Goal: Task Accomplishment & Management: Manage account settings

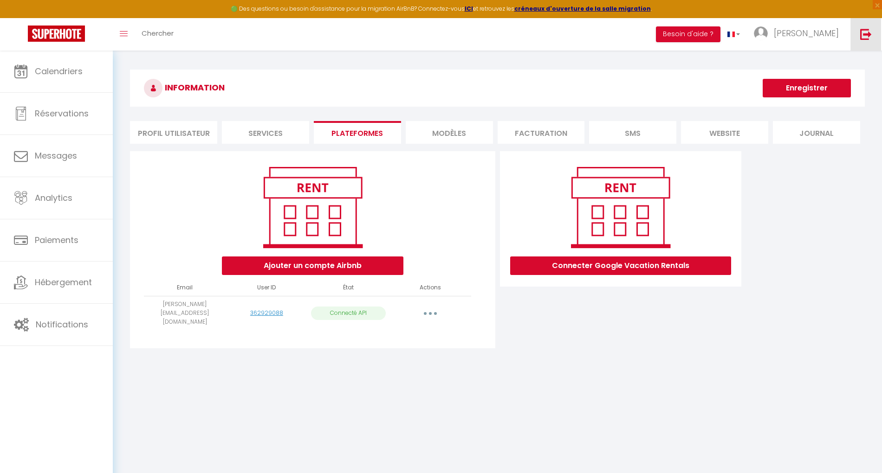
click at [869, 33] on img at bounding box center [866, 34] width 12 height 12
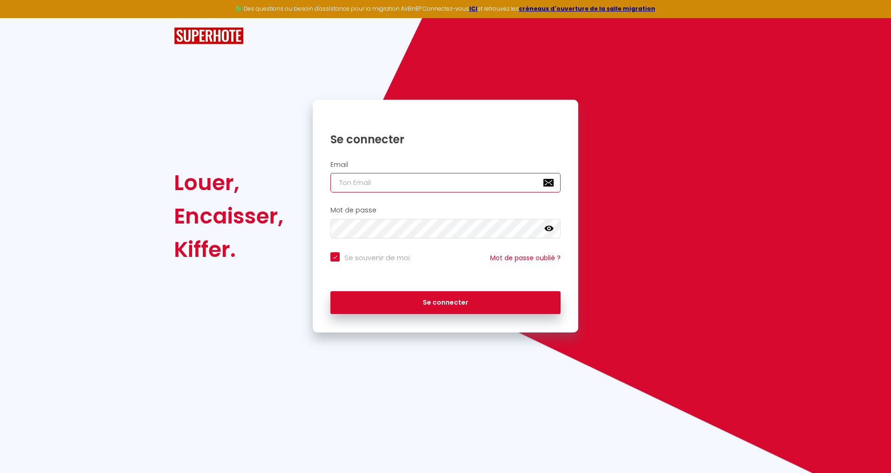
click at [373, 178] on input "email" at bounding box center [445, 182] width 230 height 19
paste input "[EMAIL_ADDRESS][DOMAIN_NAME]"
type input "[EMAIL_ADDRESS][DOMAIN_NAME]"
checkbox input "true"
type input "[EMAIL_ADDRESS][DOMAIN_NAME]"
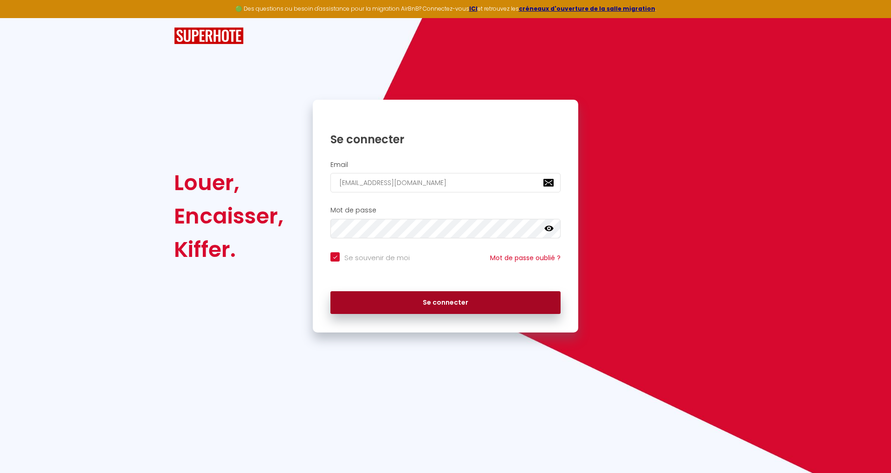
click at [459, 304] on button "Se connecter" at bounding box center [445, 302] width 230 height 23
checkbox input "true"
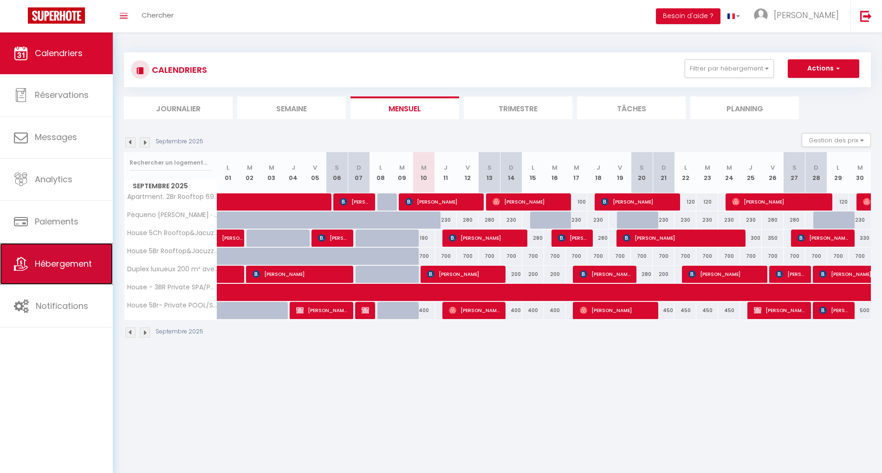
click at [82, 271] on link "Hébergement" at bounding box center [56, 264] width 113 height 42
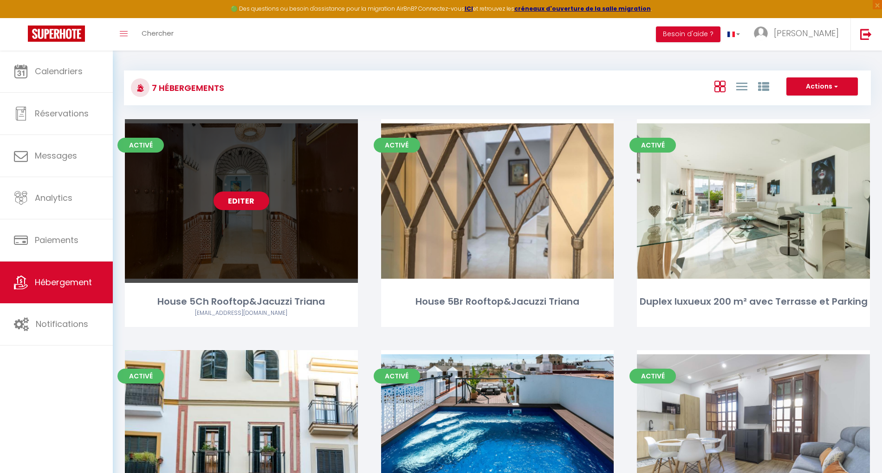
click at [243, 203] on link "Editer" at bounding box center [241, 201] width 56 height 19
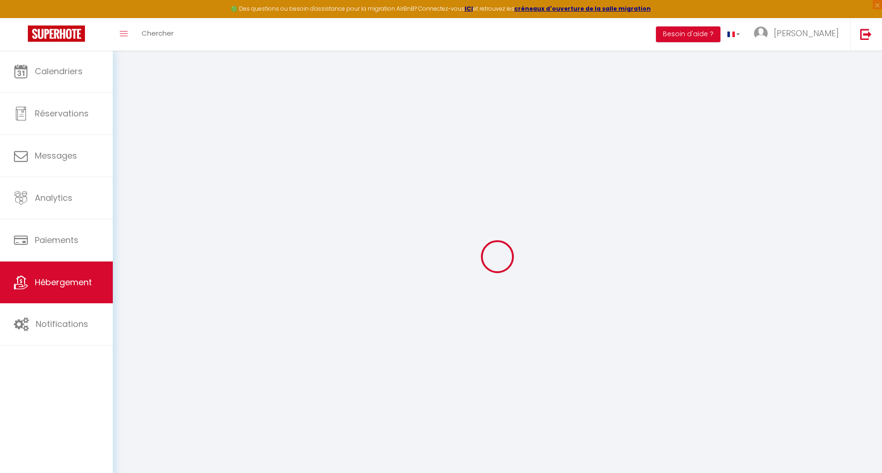
select select
checkbox input "false"
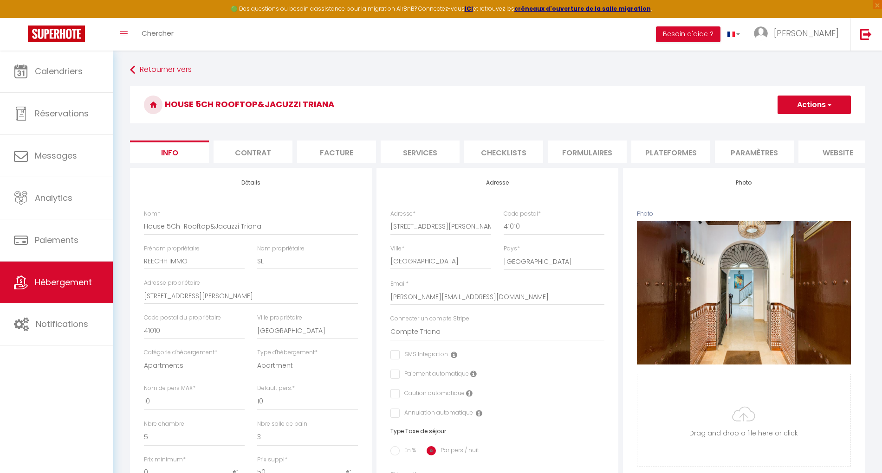
click at [671, 152] on li "Plateformes" at bounding box center [670, 152] width 79 height 23
select select "365"
select select "EUR"
select select
select select "473-43427795"
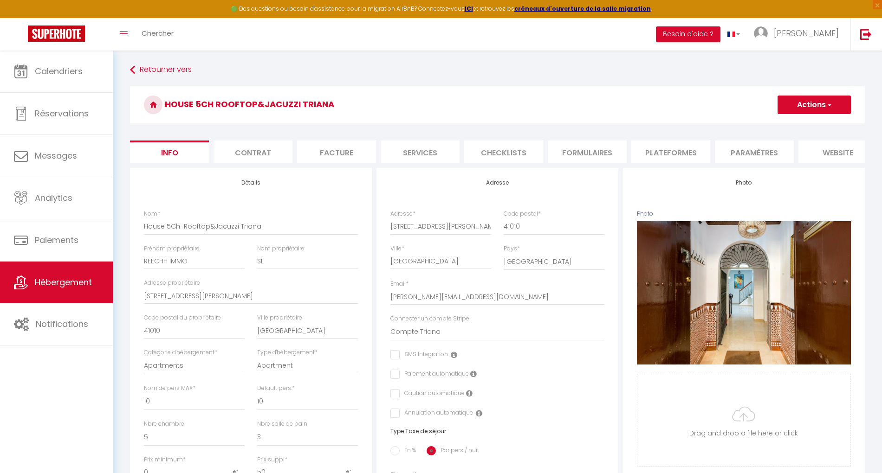
select select
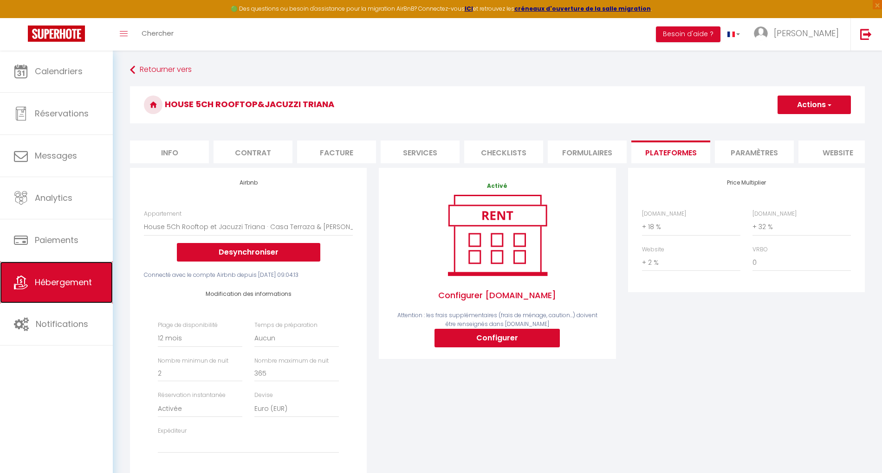
click at [63, 274] on link "Hébergement" at bounding box center [56, 283] width 113 height 42
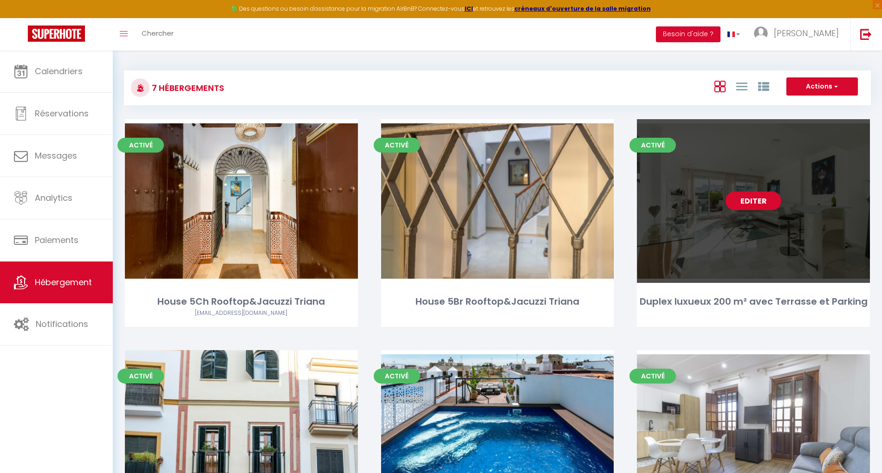
scroll to position [186, 0]
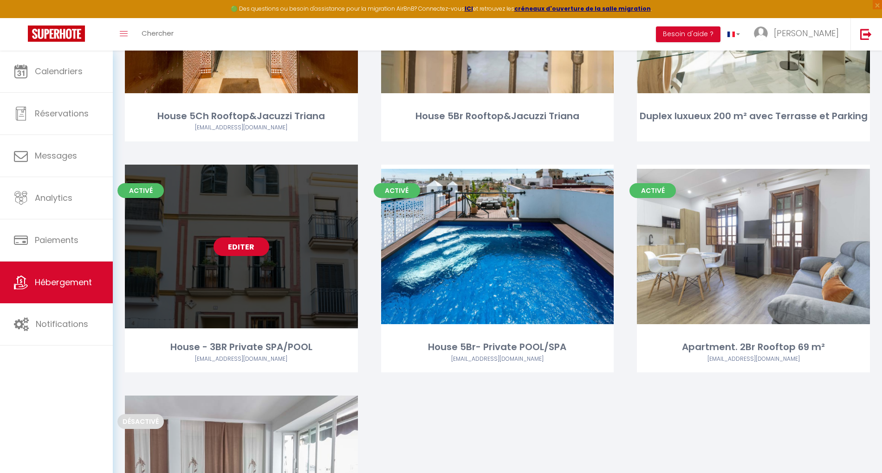
click at [230, 245] on link "Editer" at bounding box center [241, 247] width 56 height 19
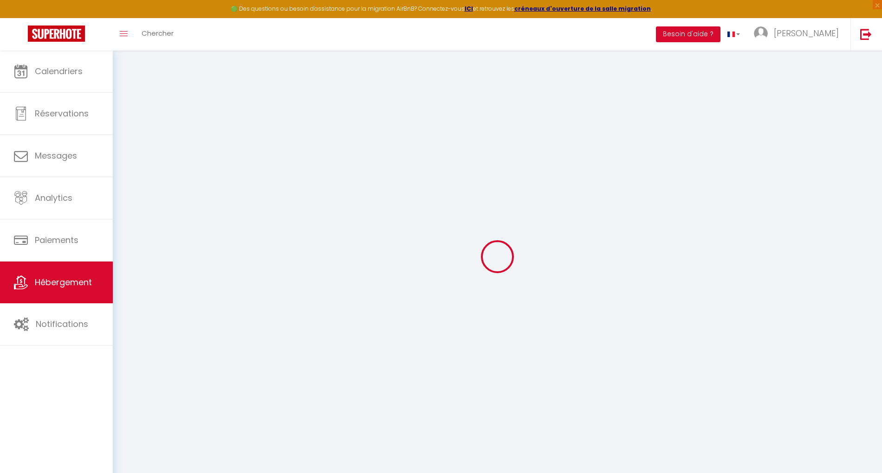
select select "16:00"
select select "00:00"
select select "12:00"
select select "30"
select select
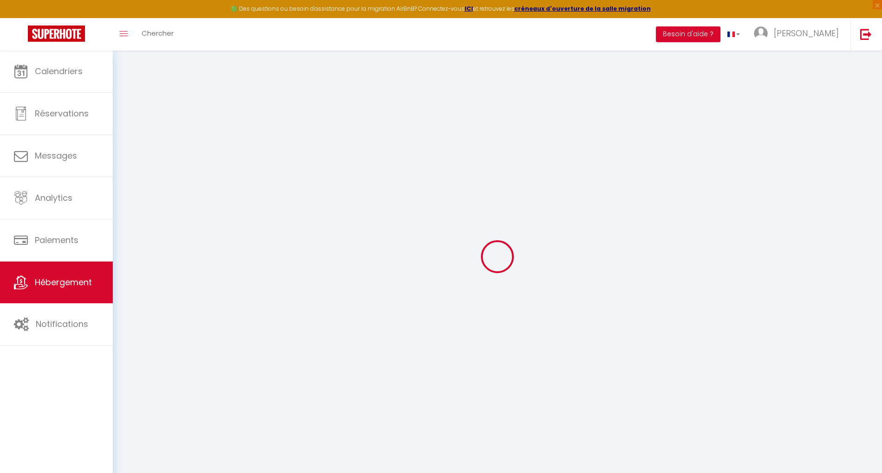
checkbox input "false"
checkbox input "true"
select select
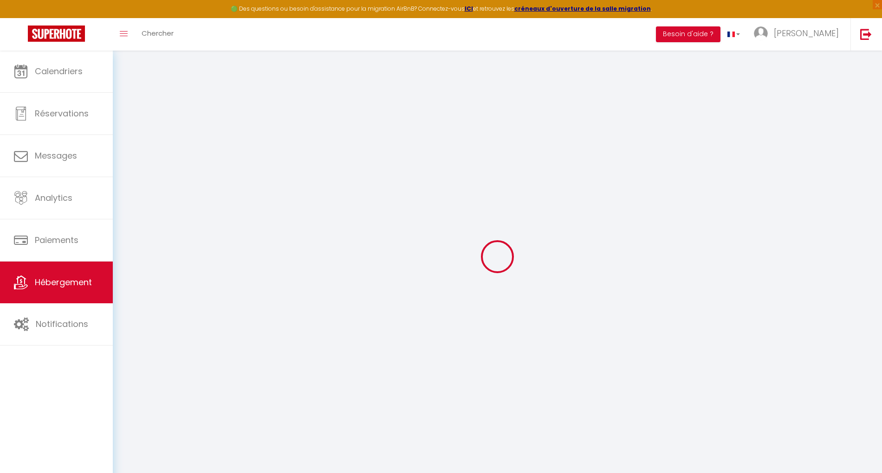
checkbox input "false"
checkbox input "true"
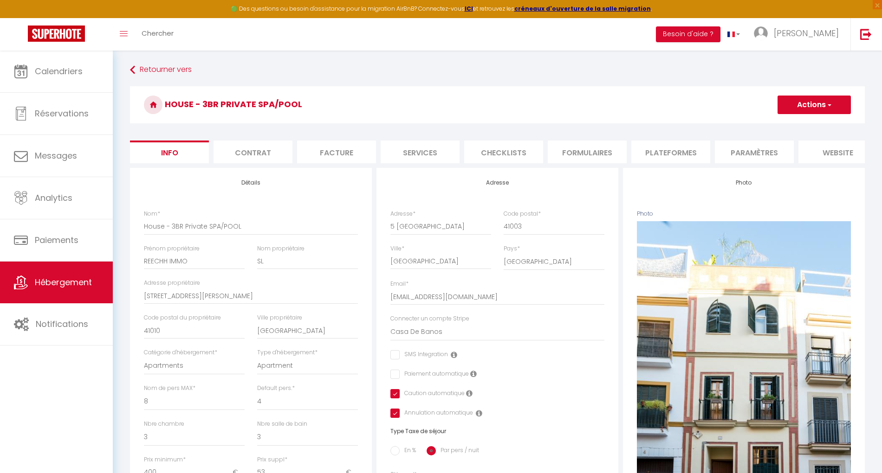
click at [650, 151] on li "Plateformes" at bounding box center [670, 152] width 79 height 23
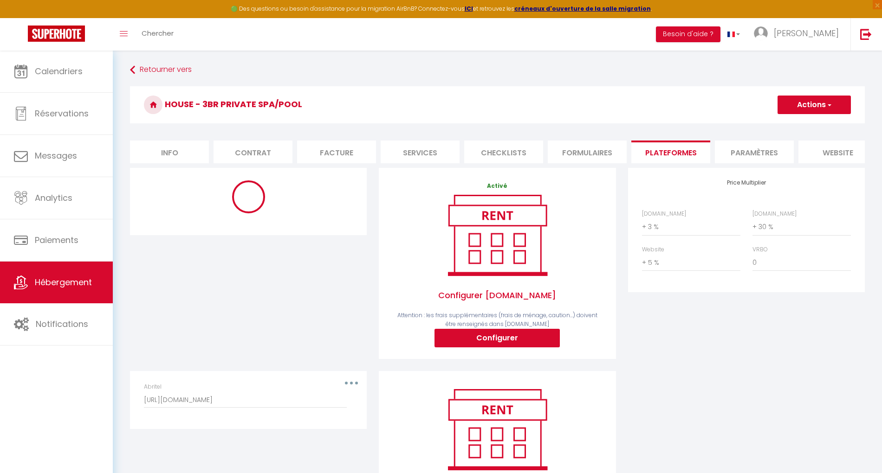
select select "-1"
select select "well_reviewed_guests"
select select "EUR"
select select
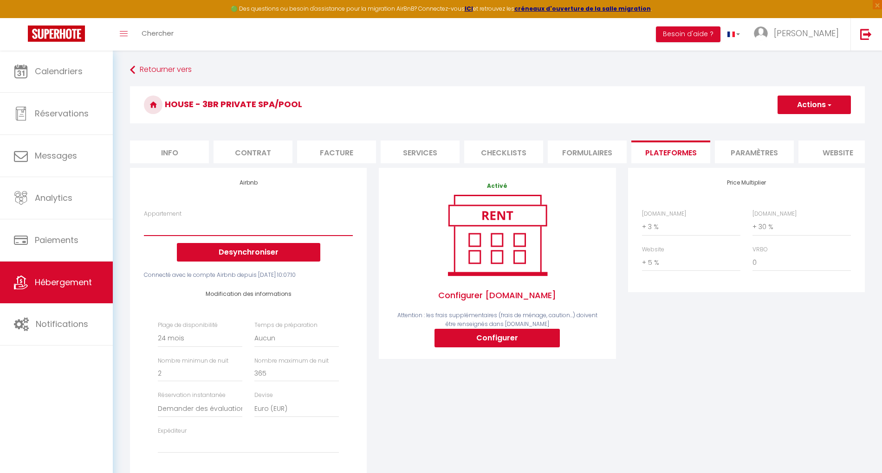
click at [236, 236] on select "5CH/14P House 5br Private Pool · Unique House - SPA&POOL Private -StayInSeville…" at bounding box center [248, 227] width 209 height 18
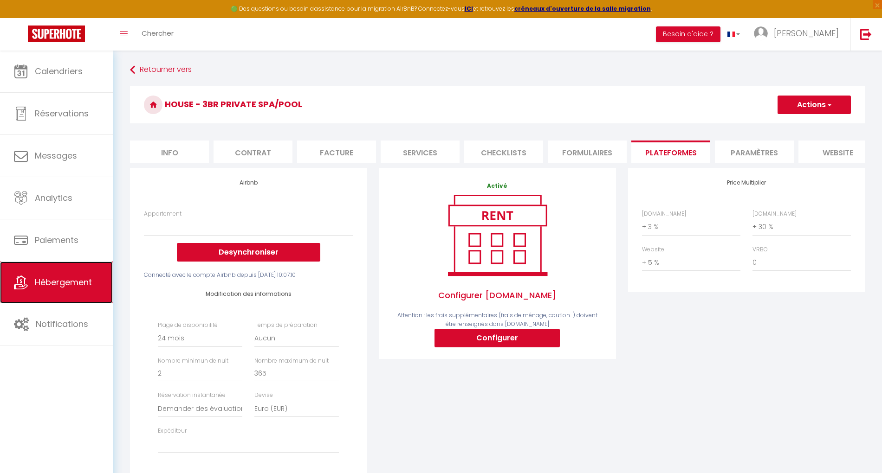
click at [48, 282] on span "Hébergement" at bounding box center [63, 283] width 57 height 12
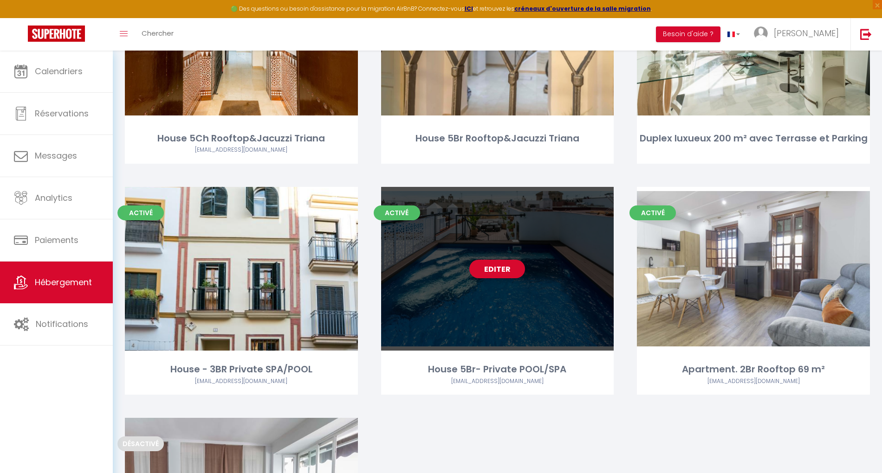
scroll to position [186, 0]
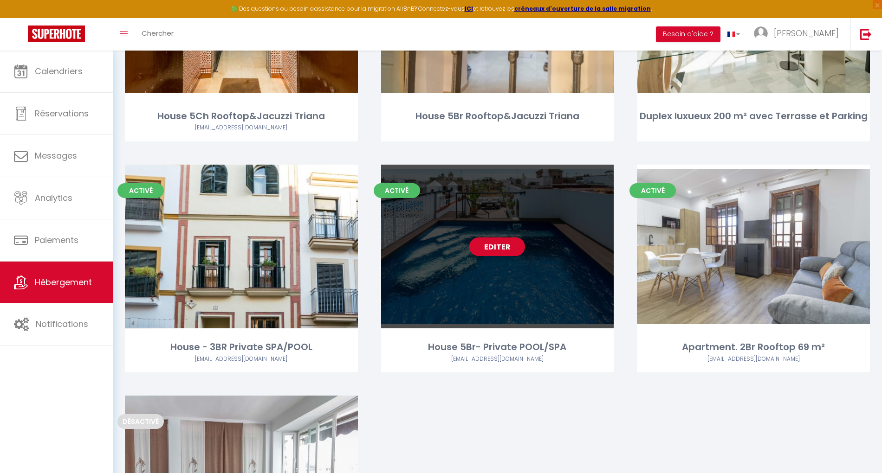
click at [492, 250] on link "Editer" at bounding box center [497, 247] width 56 height 19
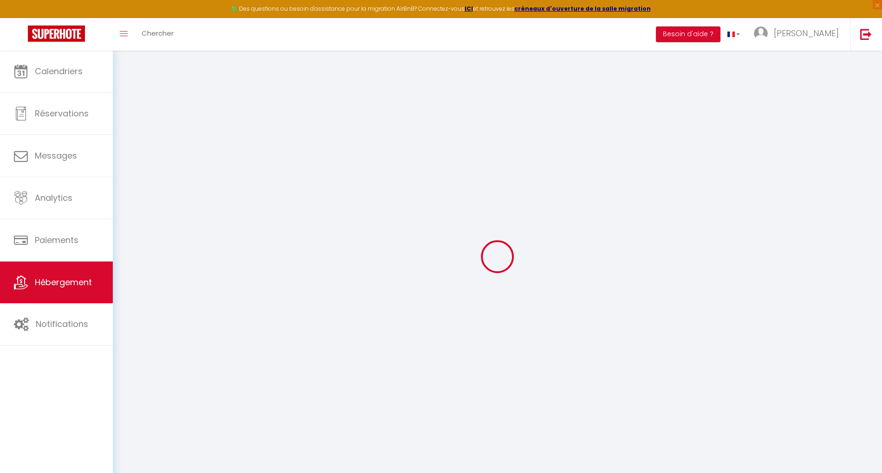
checkbox input "false"
checkbox input "true"
select select "15:00"
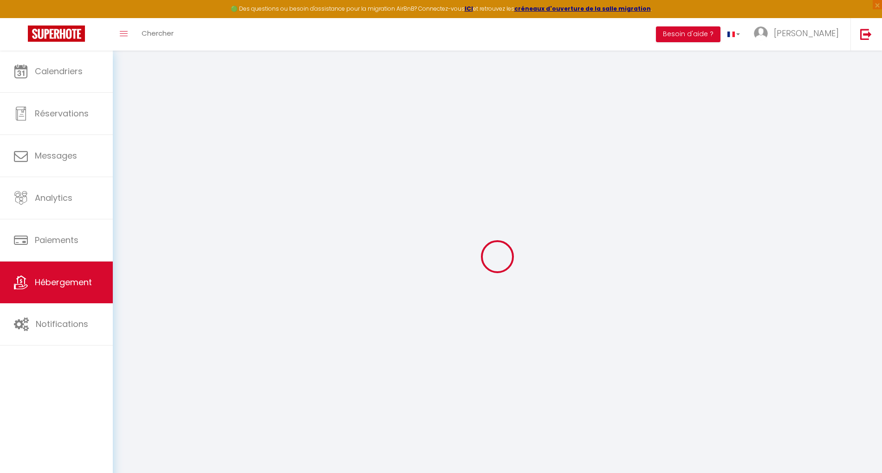
select select "21:00"
select select "11:00"
select select "30"
select select
select select "11:00"
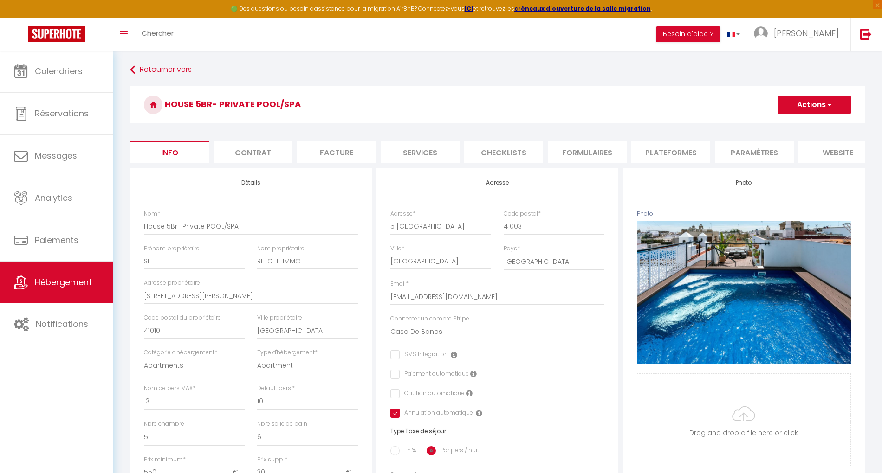
select select
checkbox input "false"
checkbox input "true"
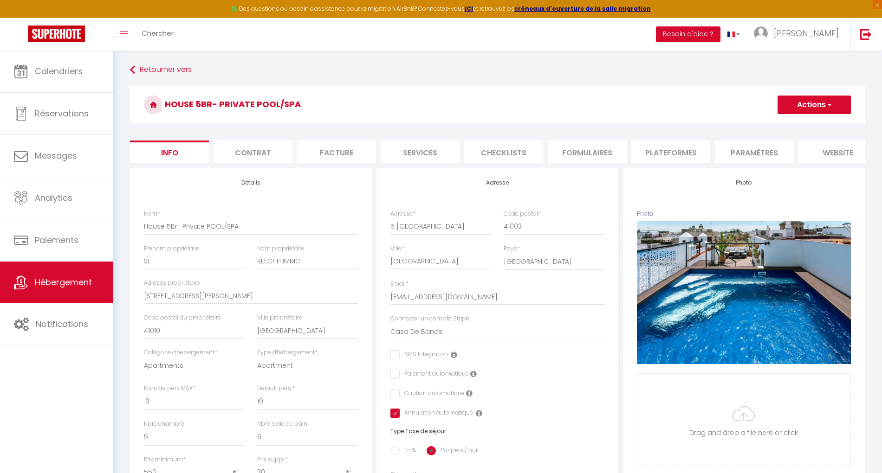
select select
checkbox input "false"
checkbox input "true"
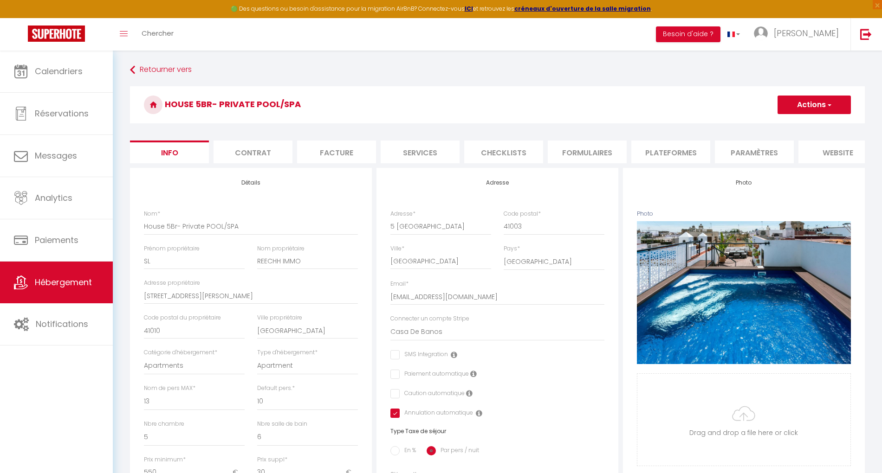
click at [677, 154] on li "Plateformes" at bounding box center [670, 152] width 79 height 23
select select
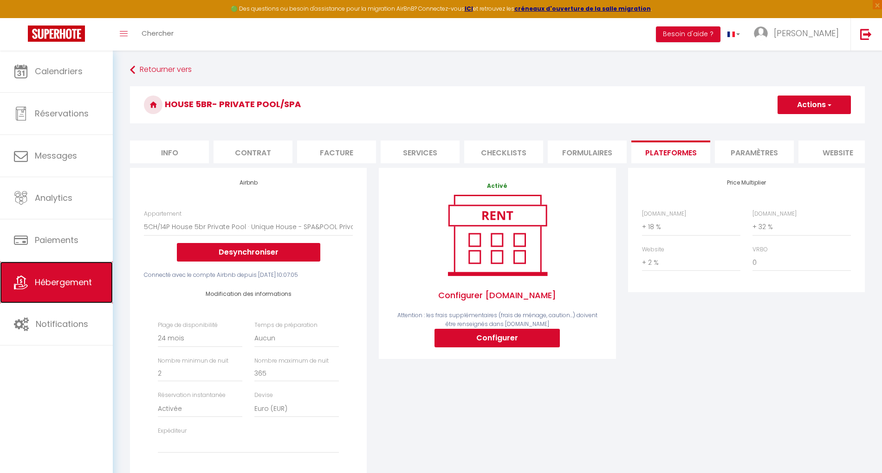
click at [82, 277] on span "Hébergement" at bounding box center [63, 283] width 57 height 12
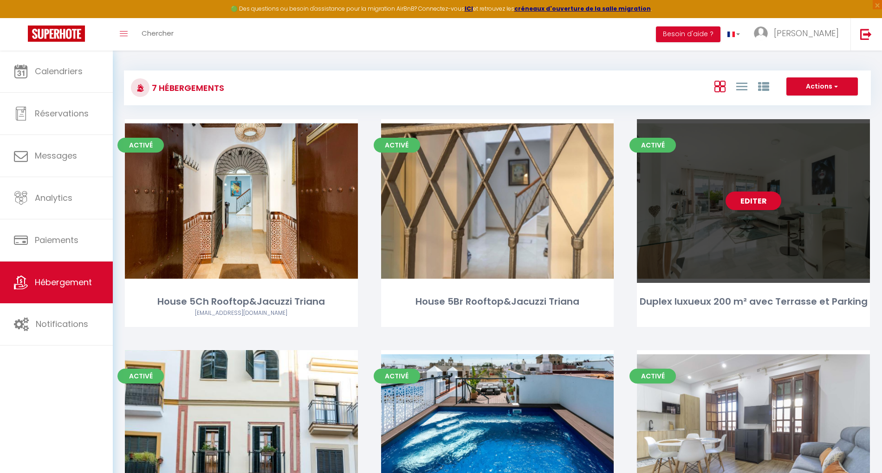
scroll to position [186, 0]
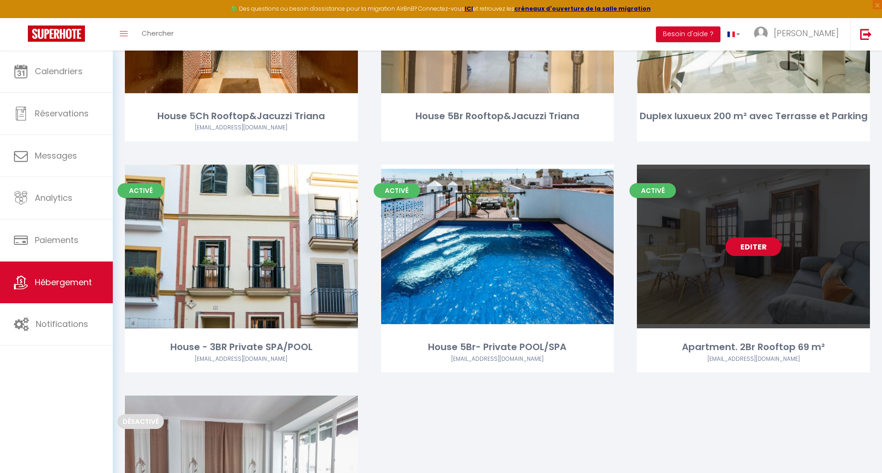
click at [746, 247] on link "Editer" at bounding box center [753, 247] width 56 height 19
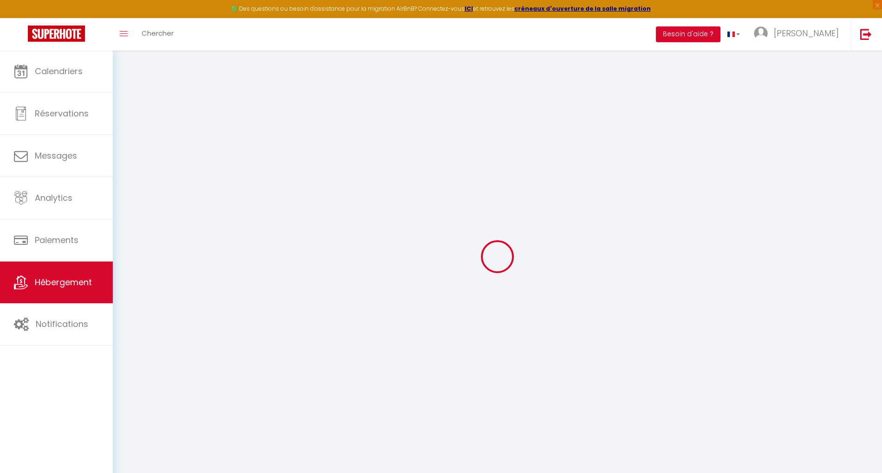
select select
checkbox input "false"
checkbox input "true"
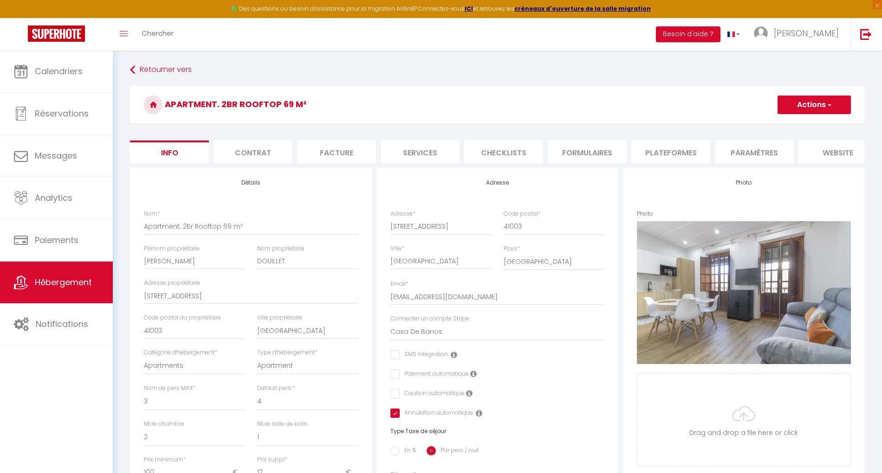
click at [672, 148] on li "Plateformes" at bounding box center [670, 152] width 79 height 23
select select "365"
select select "EUR"
select select
select select "2136-721621435156860029"
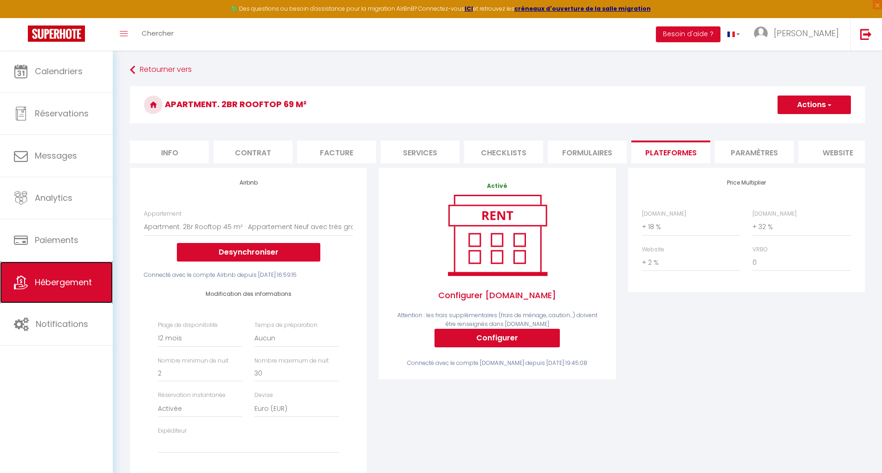
click at [72, 281] on span "Hébergement" at bounding box center [63, 283] width 57 height 12
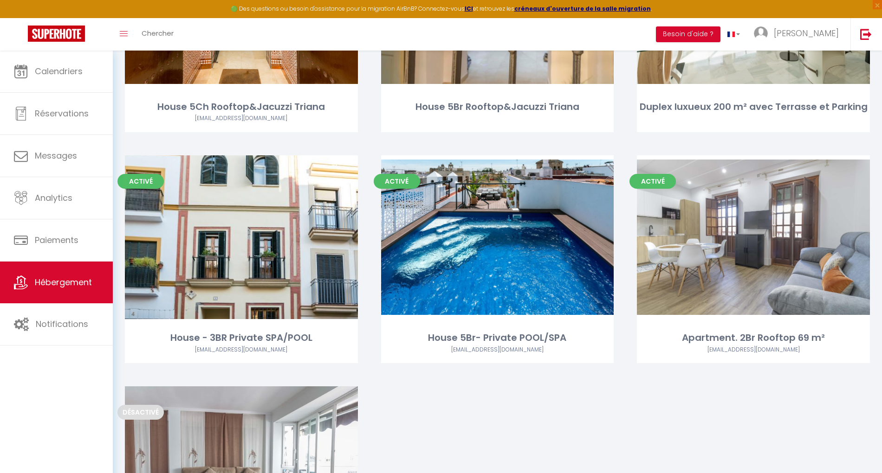
scroll to position [171, 0]
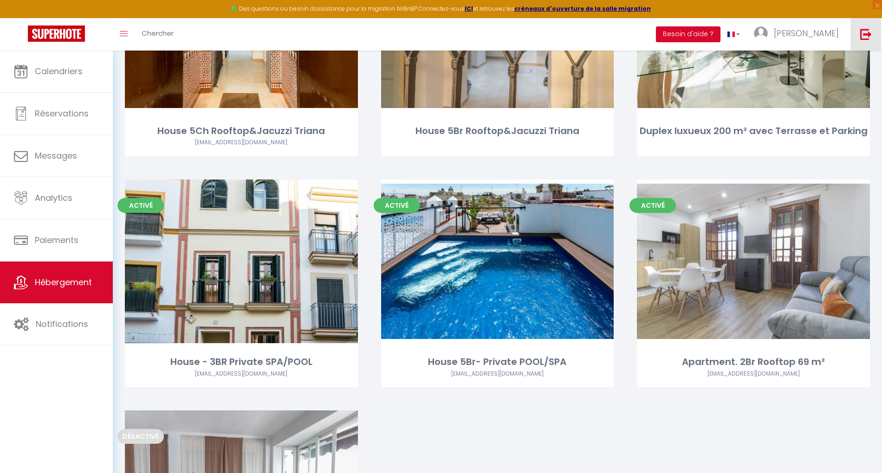
click at [873, 32] on link at bounding box center [865, 34] width 31 height 32
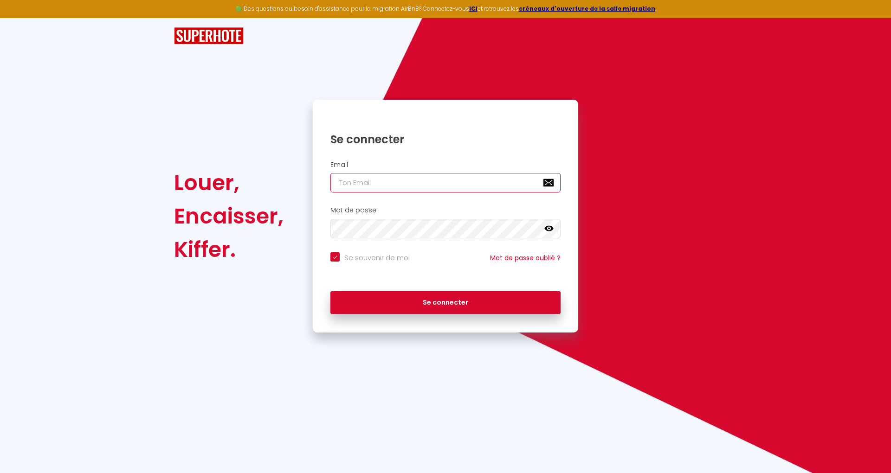
click at [385, 186] on input "email" at bounding box center [445, 182] width 230 height 19
paste input "[EMAIL_ADDRESS][DOMAIN_NAME]"
type input "[EMAIL_ADDRESS][DOMAIN_NAME]"
checkbox input "true"
type input "[EMAIL_ADDRESS][DOMAIN_NAME]"
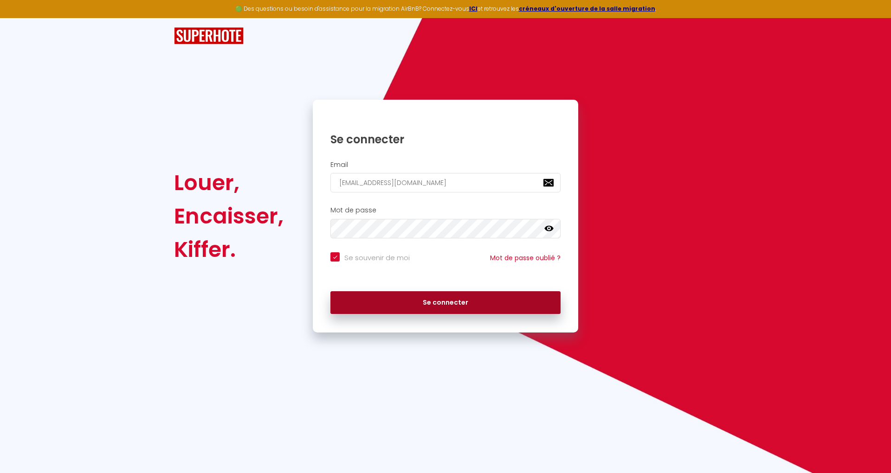
click at [480, 298] on button "Se connecter" at bounding box center [445, 302] width 230 height 23
checkbox input "true"
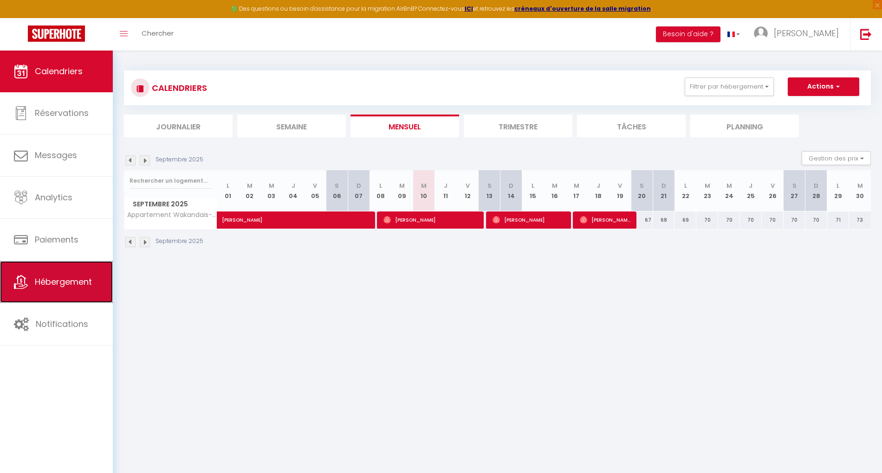
click at [57, 282] on span "Hébergement" at bounding box center [63, 282] width 57 height 12
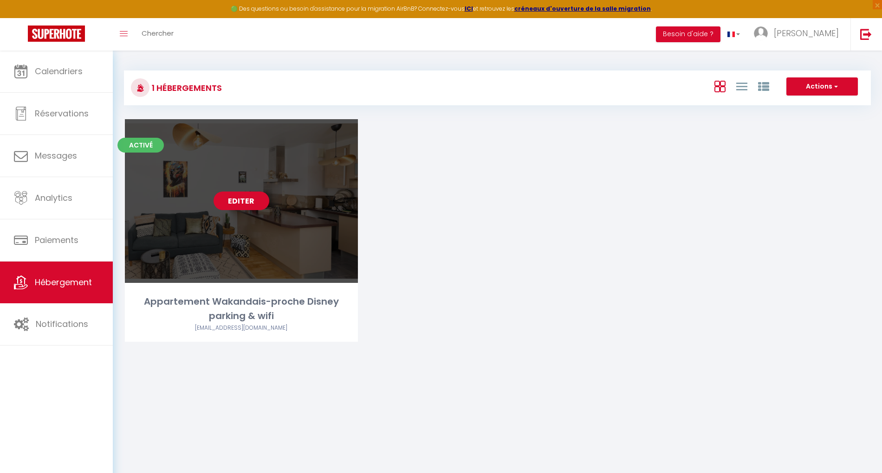
click at [237, 202] on link "Editer" at bounding box center [241, 201] width 56 height 19
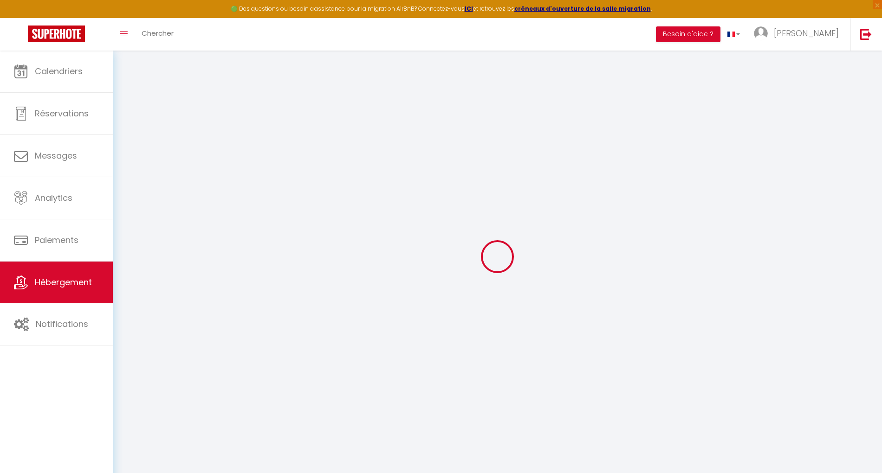
select select "18870-609349442818161802"
select select "+ 22 %"
select select "+ 40 %"
select select
checkbox input "false"
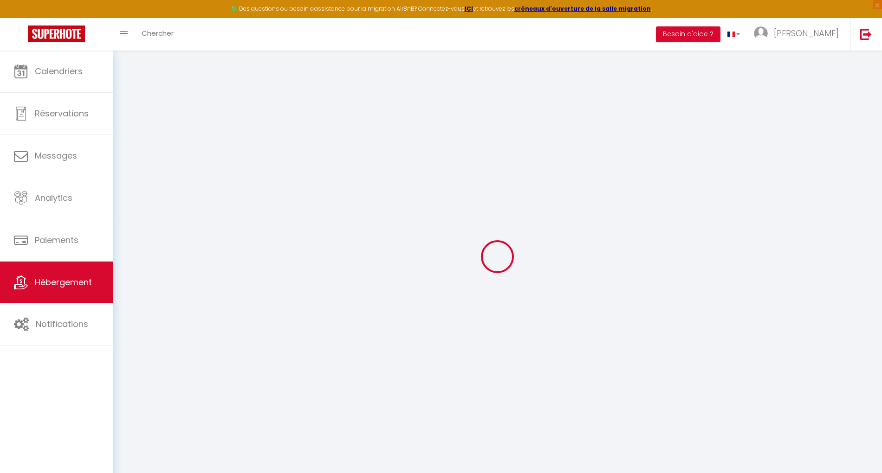
checkbox input "false"
select select "365"
select select "well_reviewed_guests"
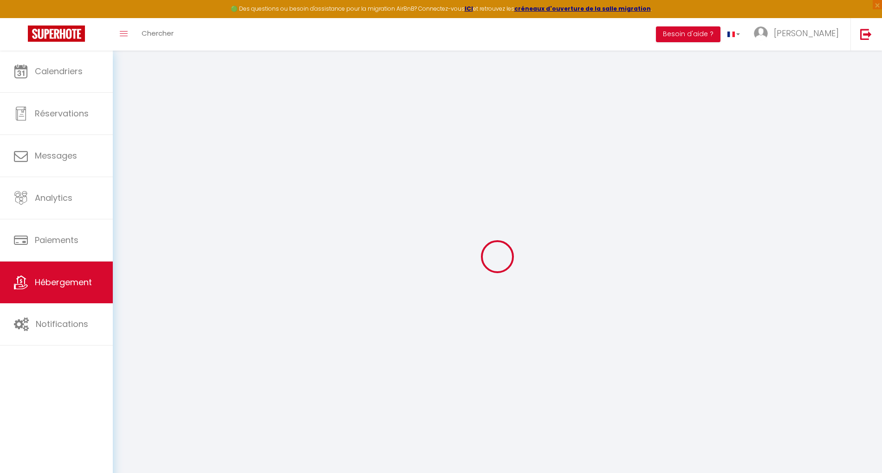
select select "EUR"
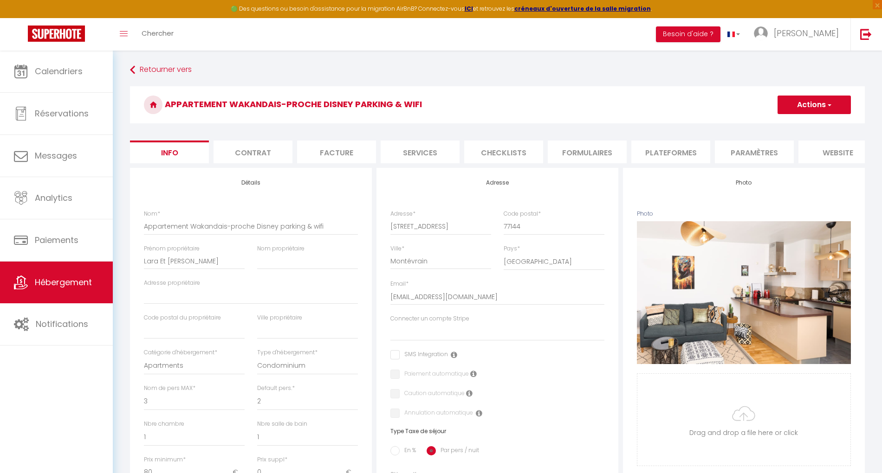
click at [658, 151] on li "Plateformes" at bounding box center [670, 152] width 79 height 23
select select
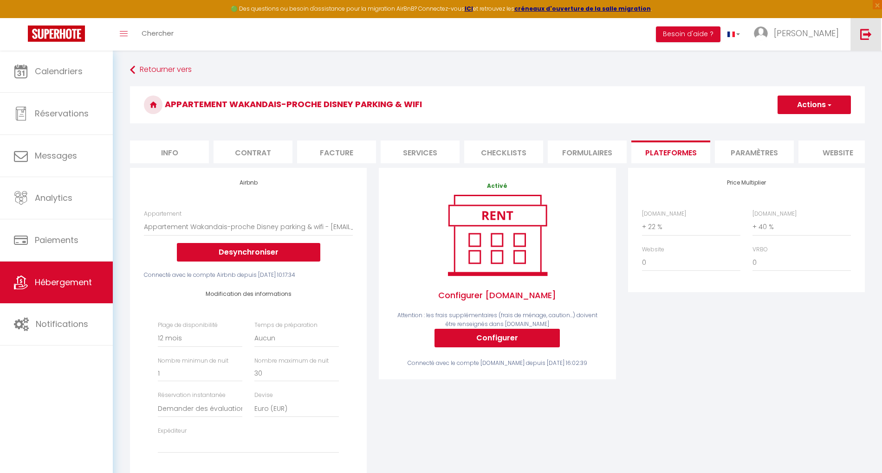
click at [864, 37] on img at bounding box center [866, 34] width 12 height 12
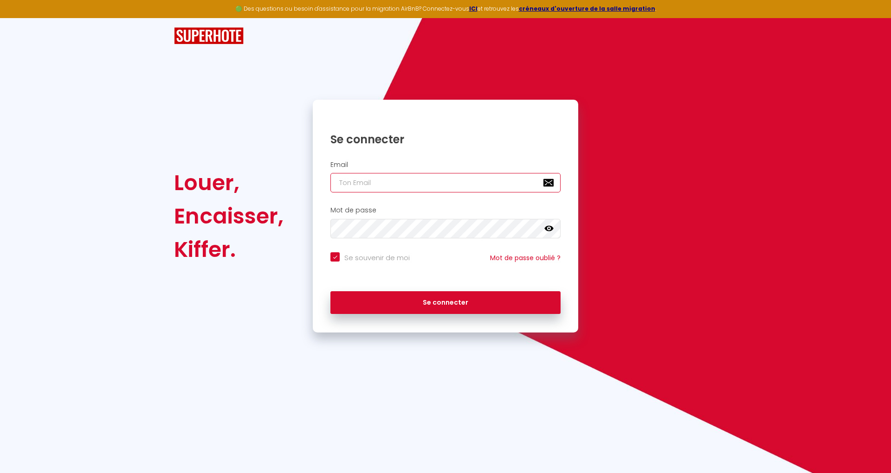
click at [453, 185] on input "email" at bounding box center [445, 182] width 230 height 19
paste input "[EMAIL_ADDRESS][DOMAIN_NAME]"
type input "[EMAIL_ADDRESS][DOMAIN_NAME]"
checkbox input "true"
type input "[EMAIL_ADDRESS][DOMAIN_NAME]"
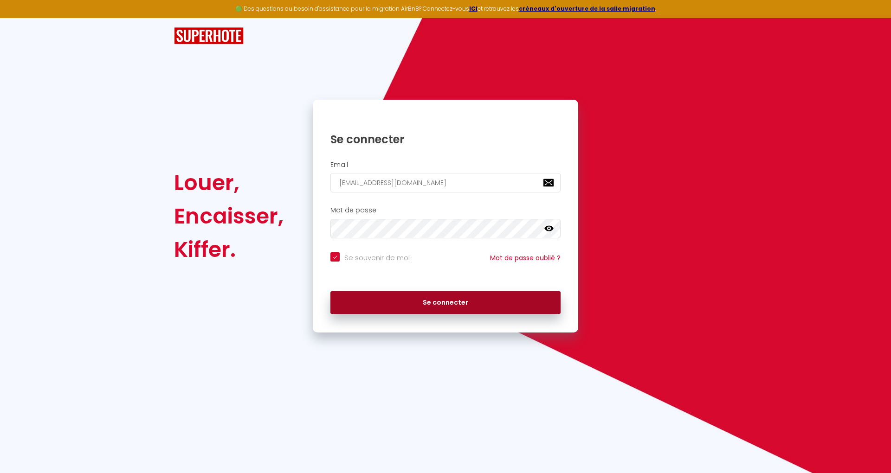
click at [488, 297] on button "Se connecter" at bounding box center [445, 302] width 230 height 23
checkbox input "true"
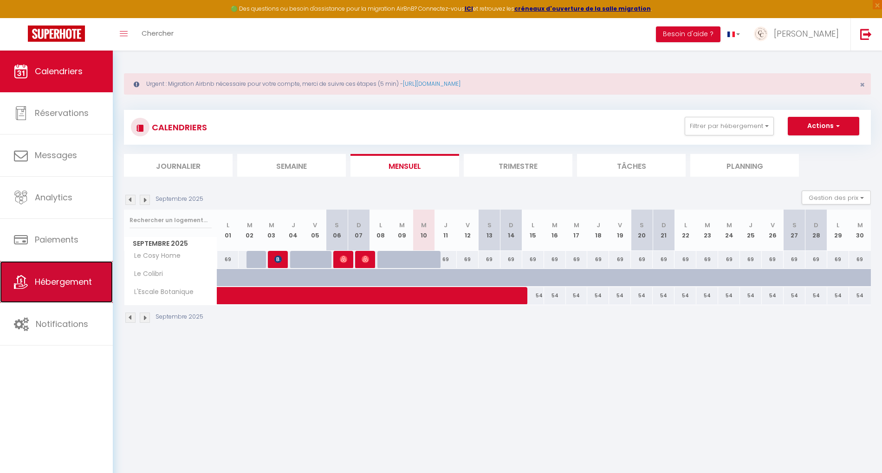
click at [85, 279] on span "Hébergement" at bounding box center [63, 282] width 57 height 12
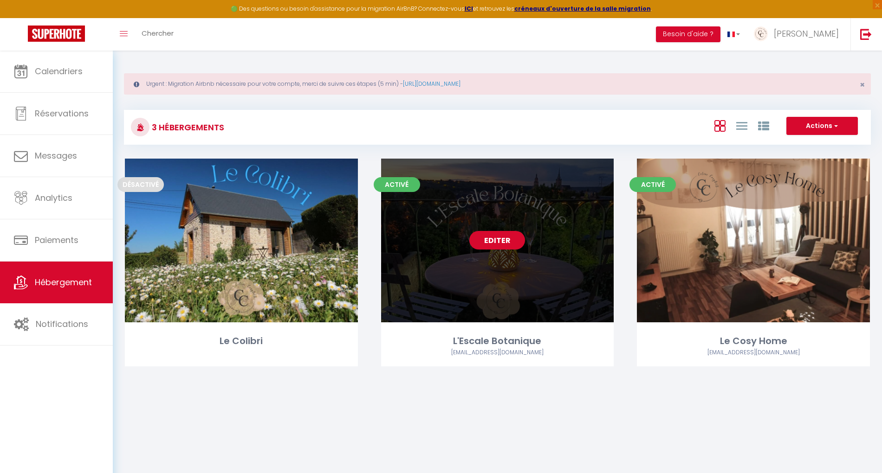
click at [498, 243] on link "Editer" at bounding box center [497, 240] width 56 height 19
select select "3"
select select "2"
select select "1"
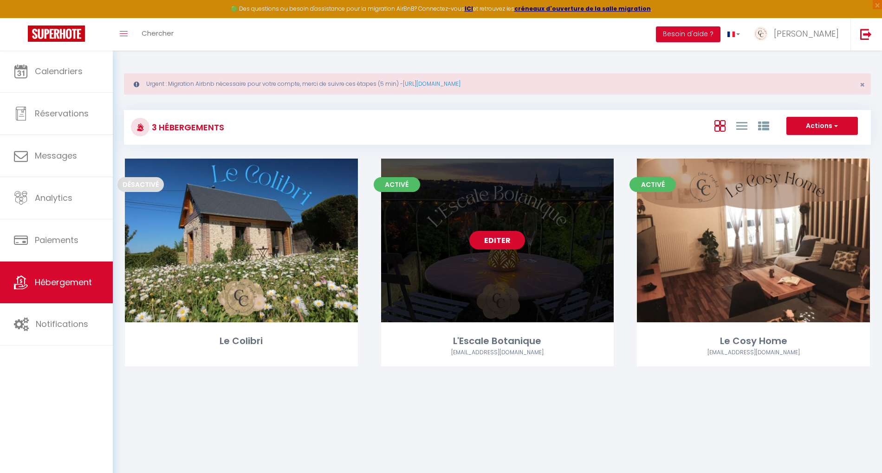
select select
select select "28"
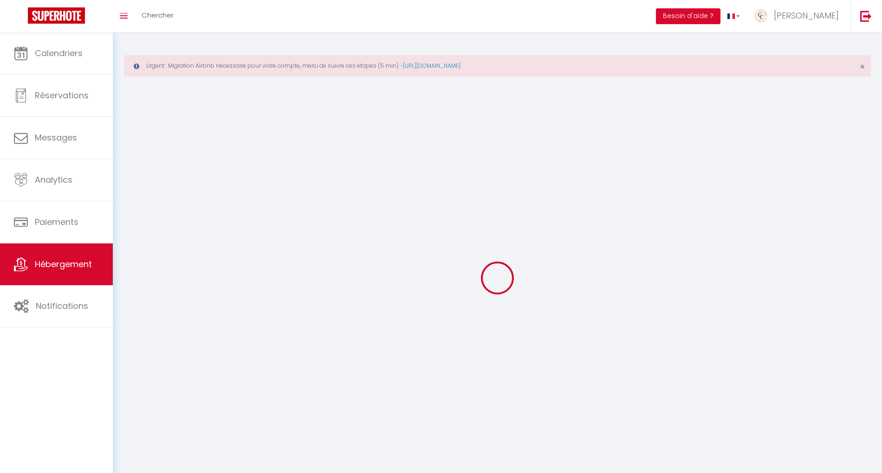
select select
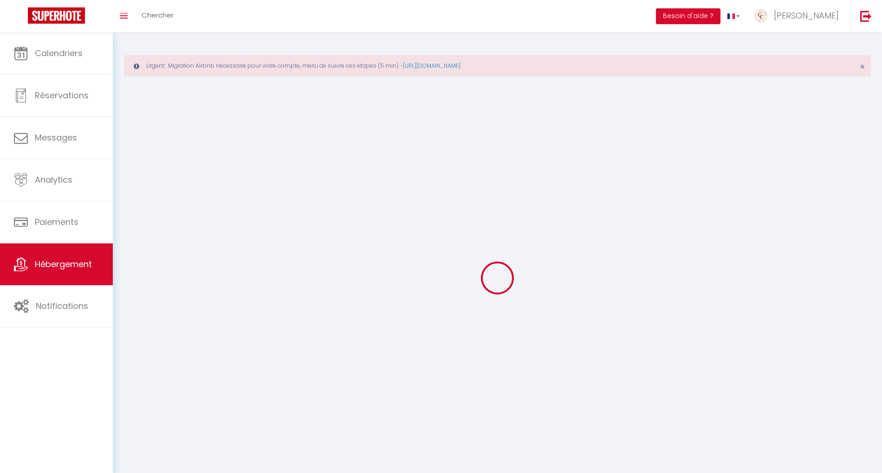
select select
checkbox input "false"
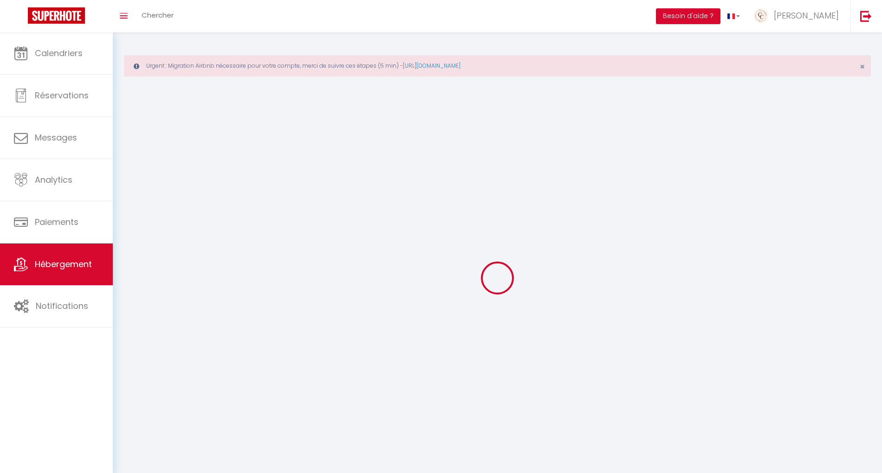
select select
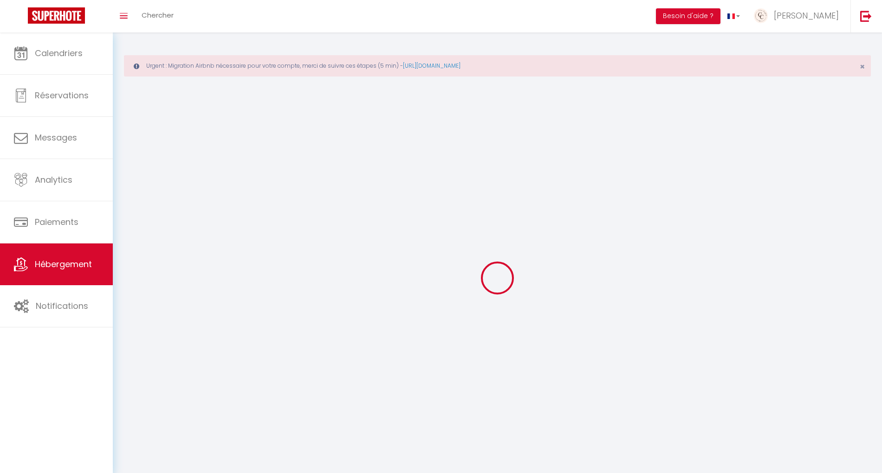
select select
checkbox input "false"
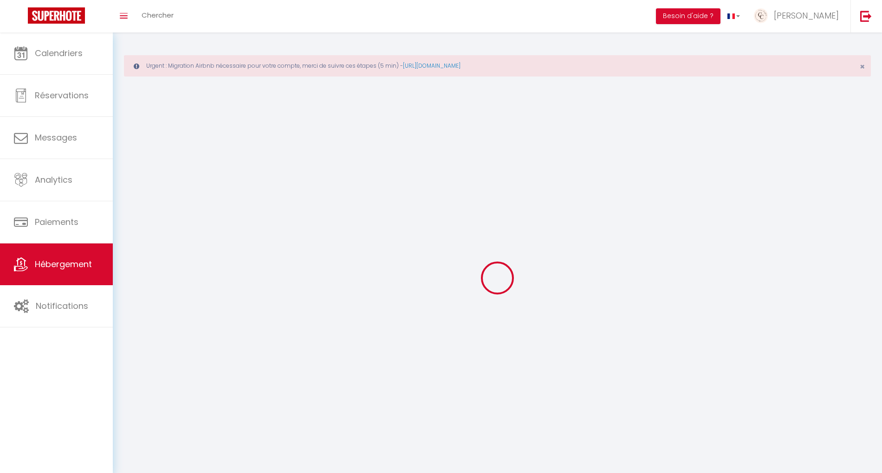
checkbox input "false"
select select
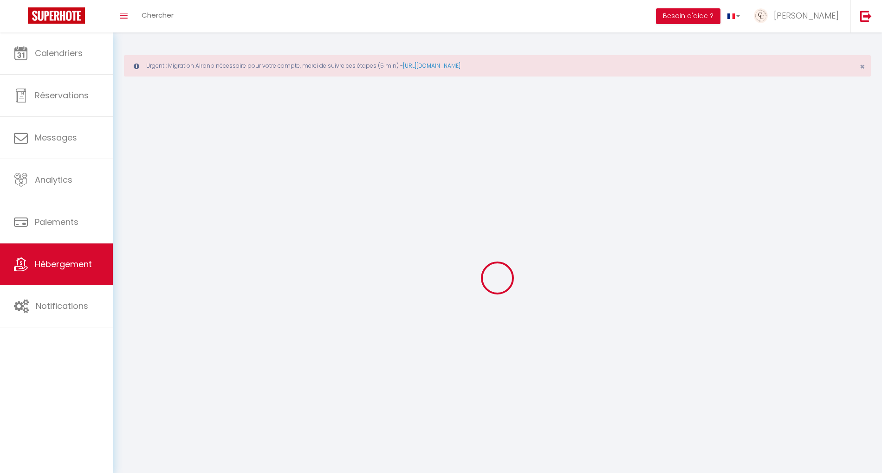
select select
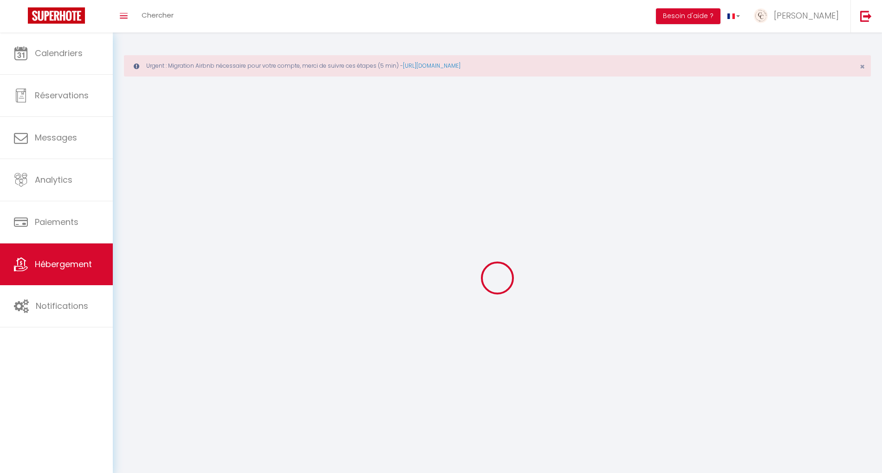
checkbox input "false"
select select
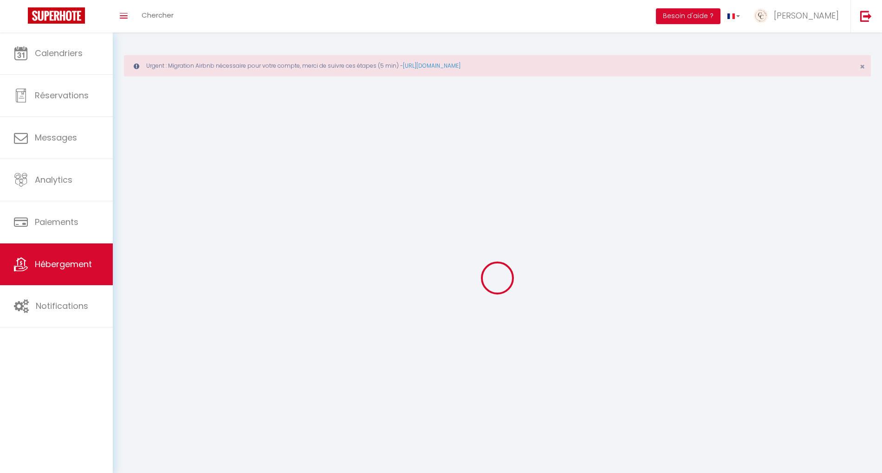
select select
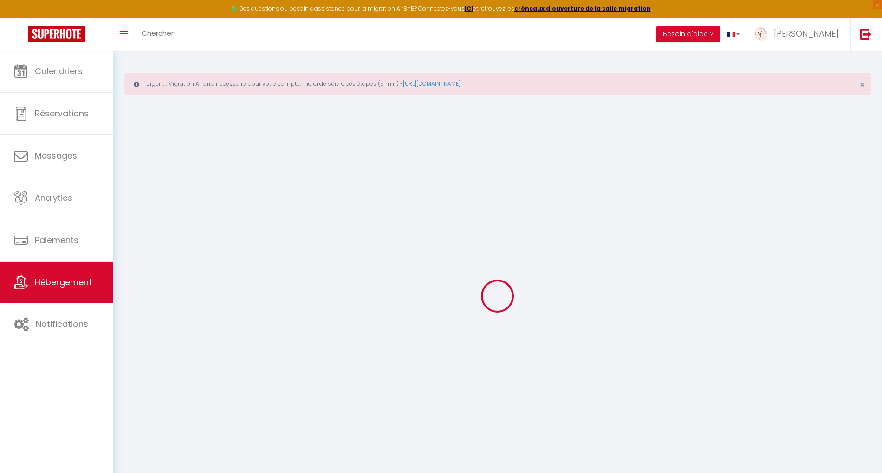
select select
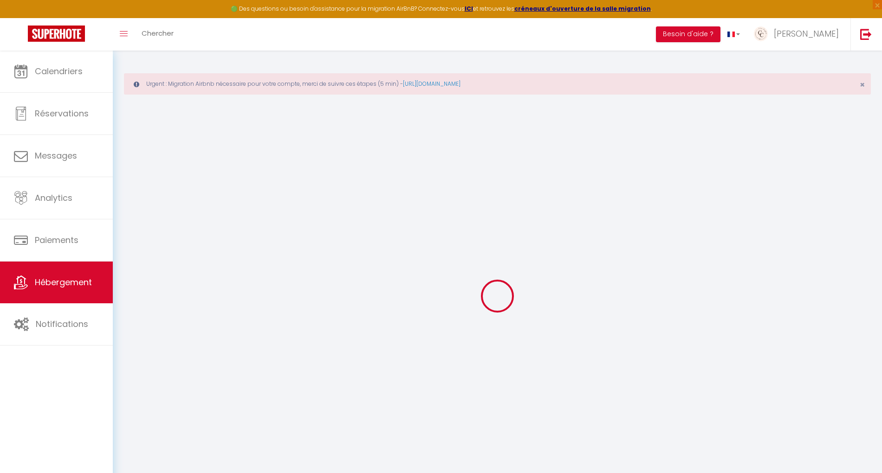
select select
checkbox input "false"
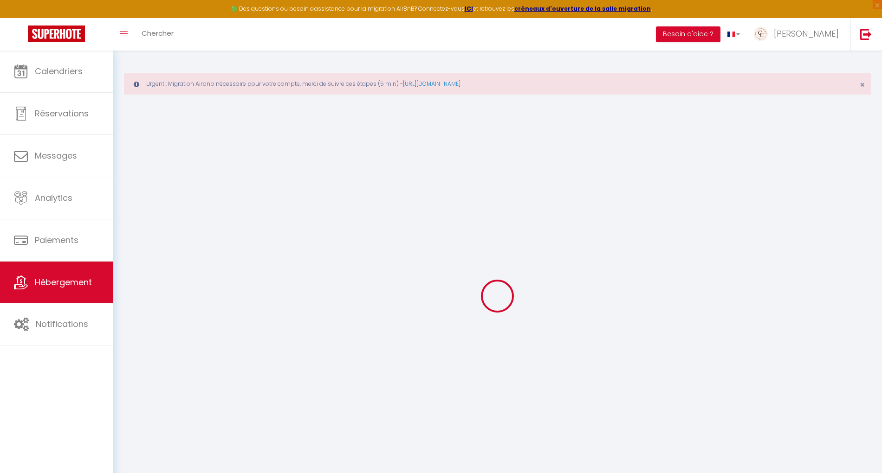
select select
type input "L'Escale Botanique"
type input "[PERSON_NAME]"
type input "GARET"
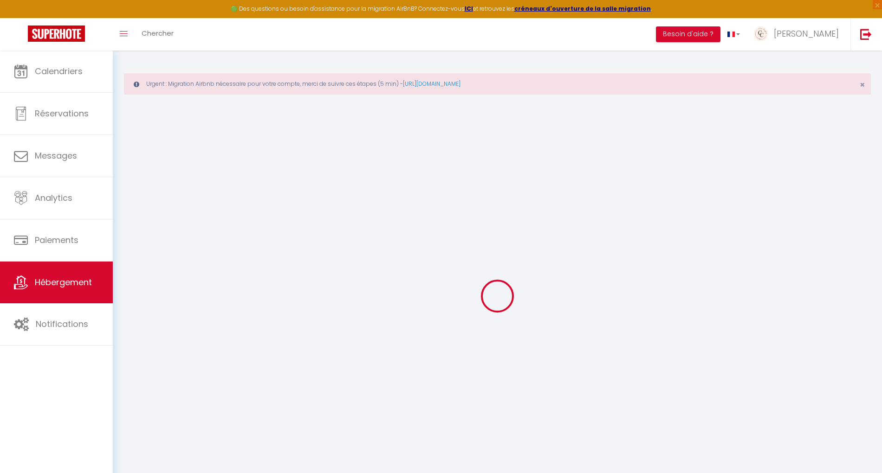
select select "2"
select select "0"
type input "55"
type input "30"
type input "3.5"
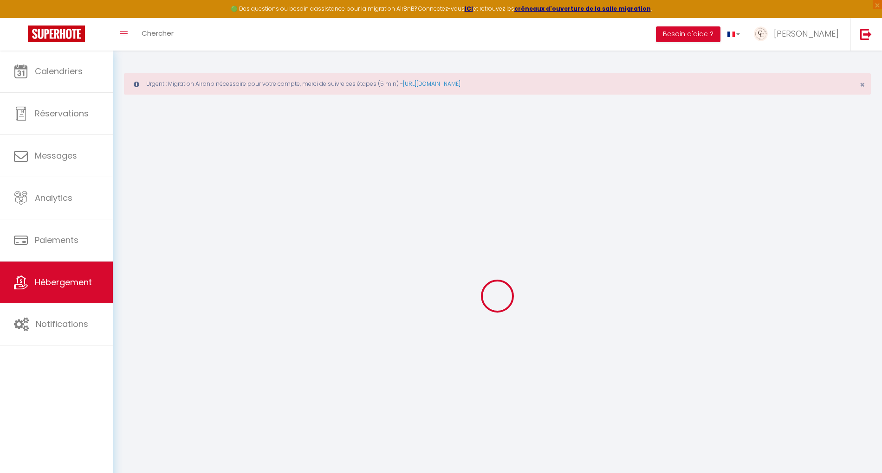
type input "2.10"
type input "250"
select select
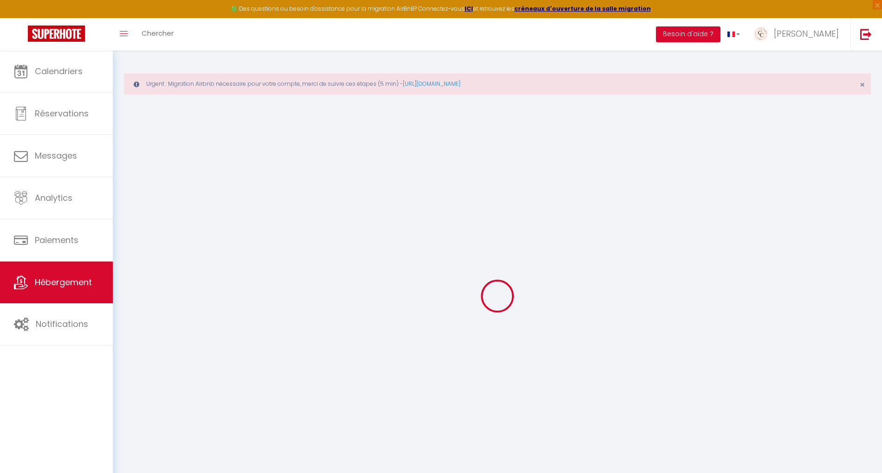
select select
type input "[STREET_ADDRESS]"
type input "27000"
type input "Évreux"
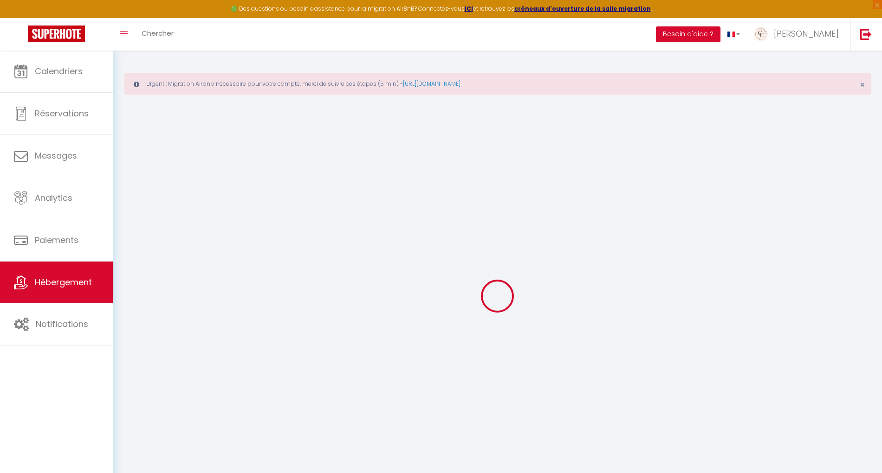
type input "[EMAIL_ADDRESS][DOMAIN_NAME]"
select select
checkbox input "false"
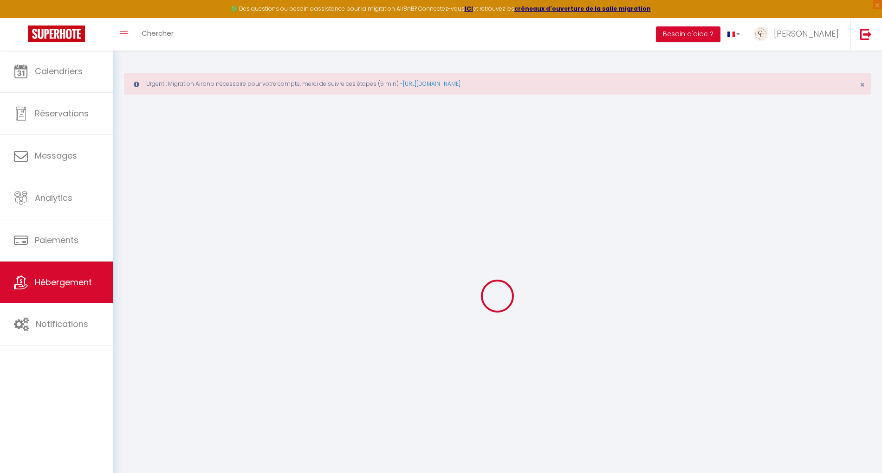
checkbox input "false"
radio input "true"
type input "30"
type input "0"
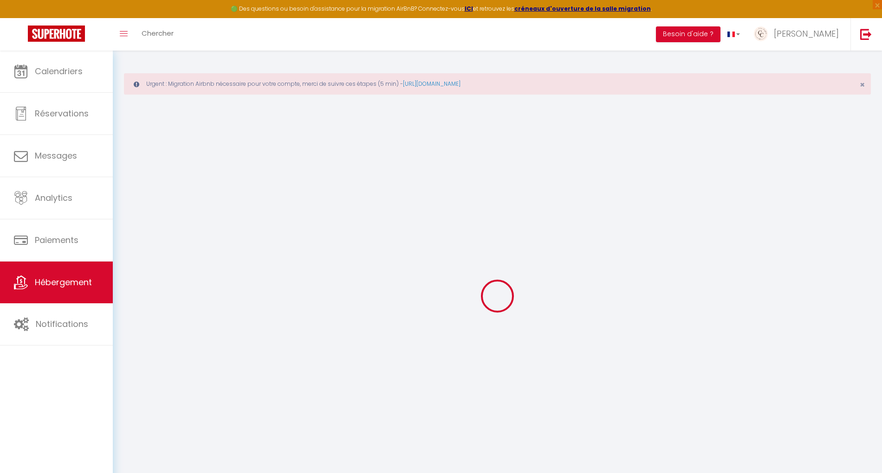
type input "0"
select select
checkbox input "false"
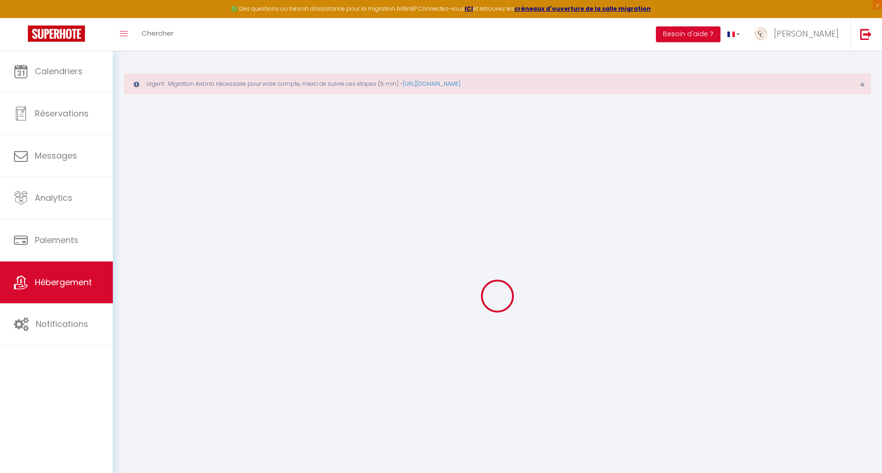
checkbox input "false"
select select "17:00"
select select
select select "10:00"
select select "30"
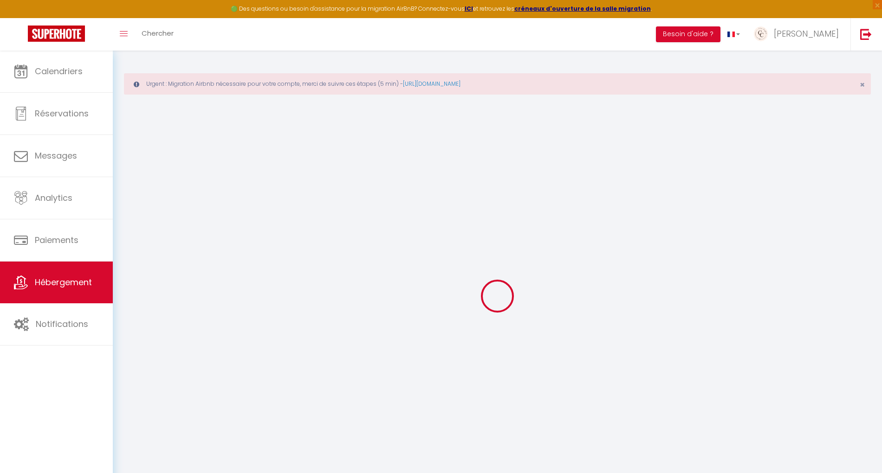
select select "120"
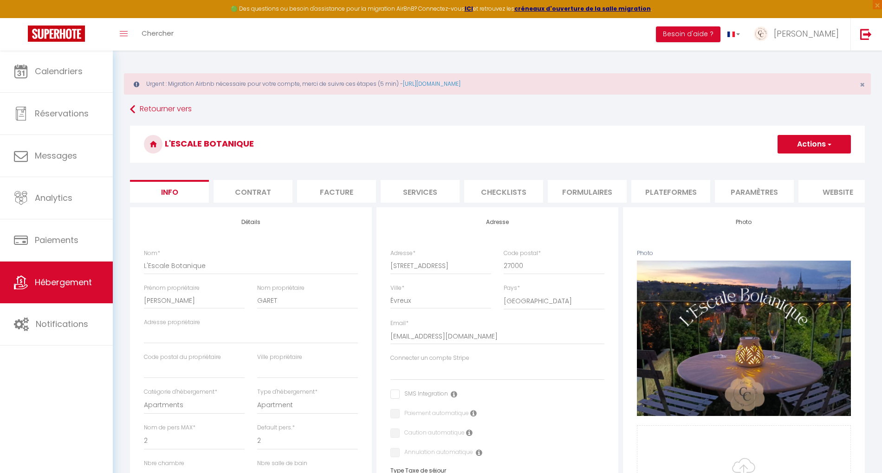
click at [661, 183] on li "Plateformes" at bounding box center [670, 191] width 79 height 23
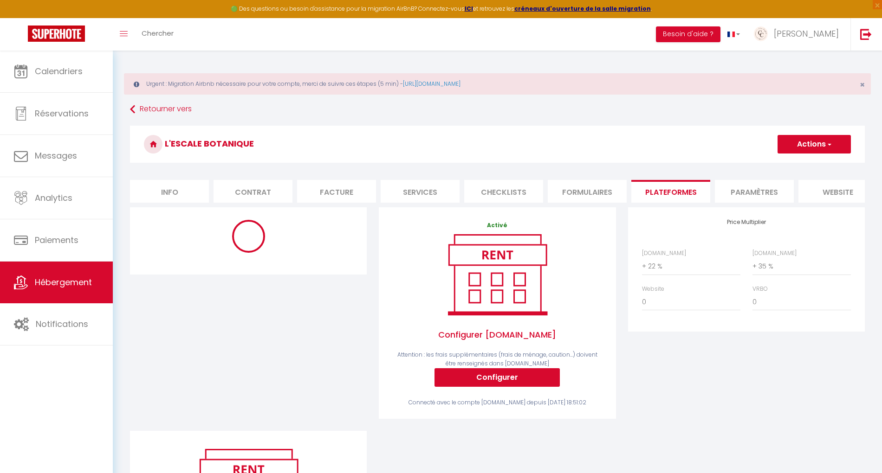
select select
select select "well_reviewed_guests"
select select "EUR"
select select "18882-1190679261343627271"
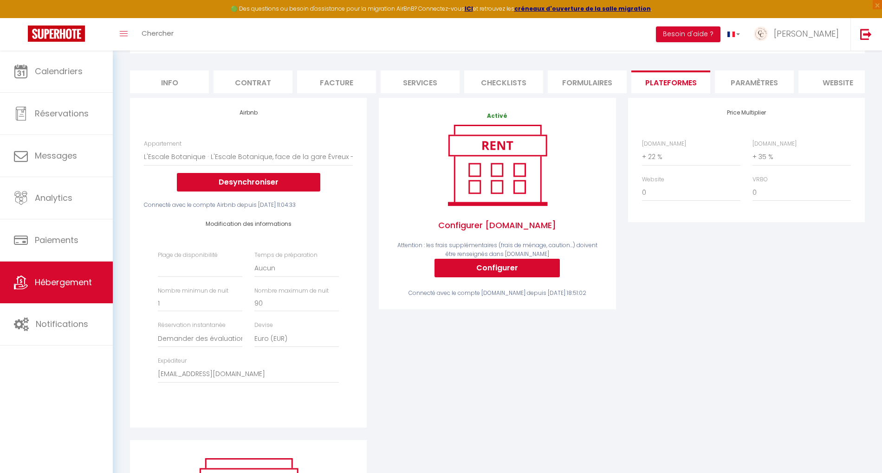
scroll to position [123, 0]
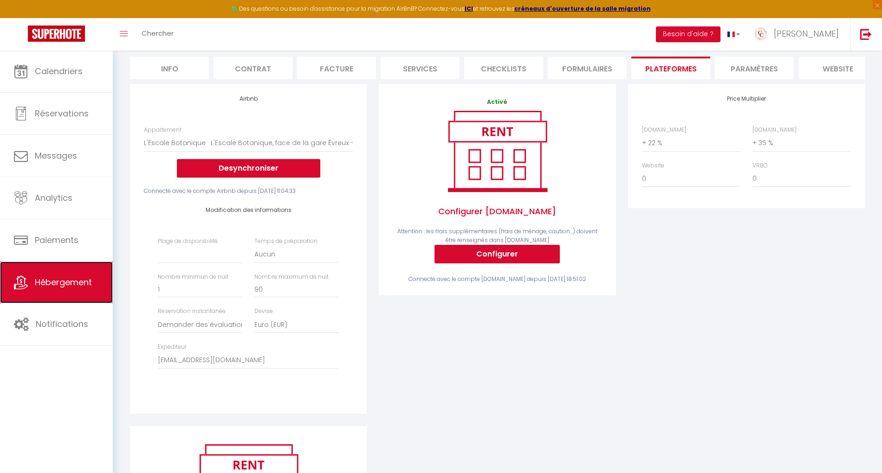
click at [73, 278] on span "Hébergement" at bounding box center [63, 283] width 57 height 12
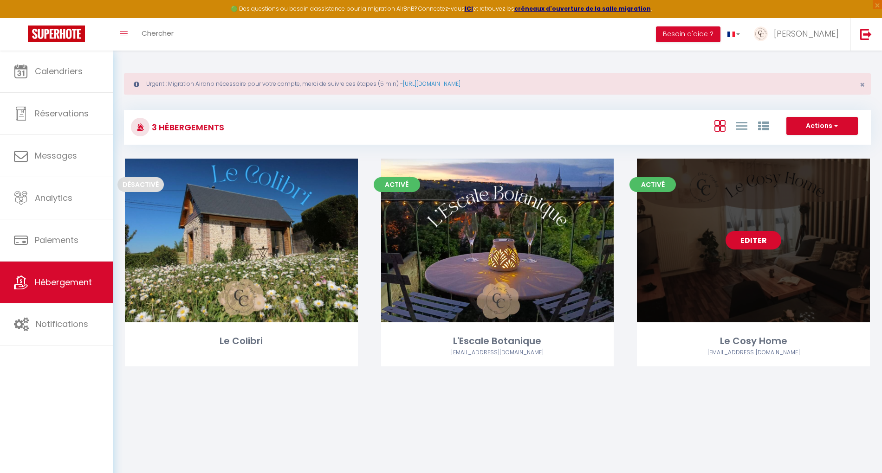
click at [757, 245] on link "Editer" at bounding box center [753, 240] width 56 height 19
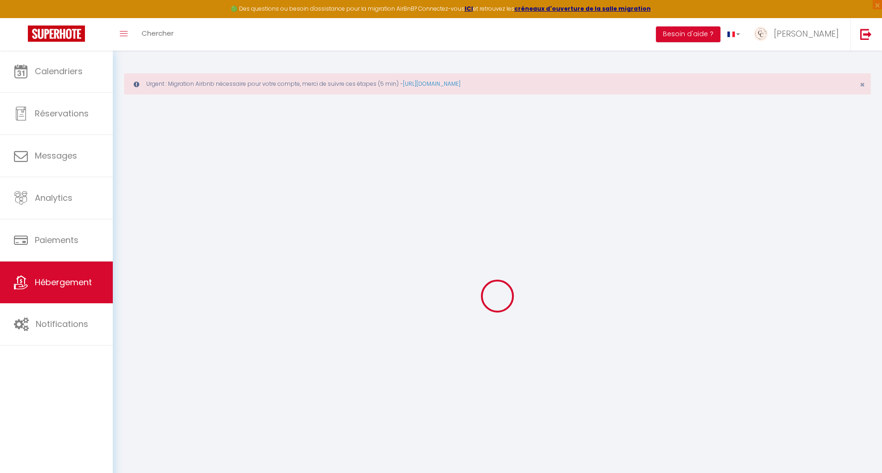
checkbox input "false"
select select "17:00"
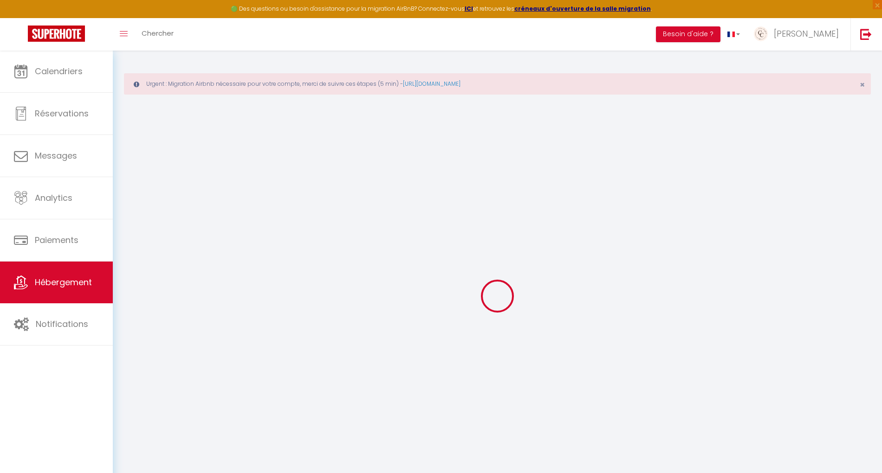
select select
select select "10:00"
select select "30"
select select "120"
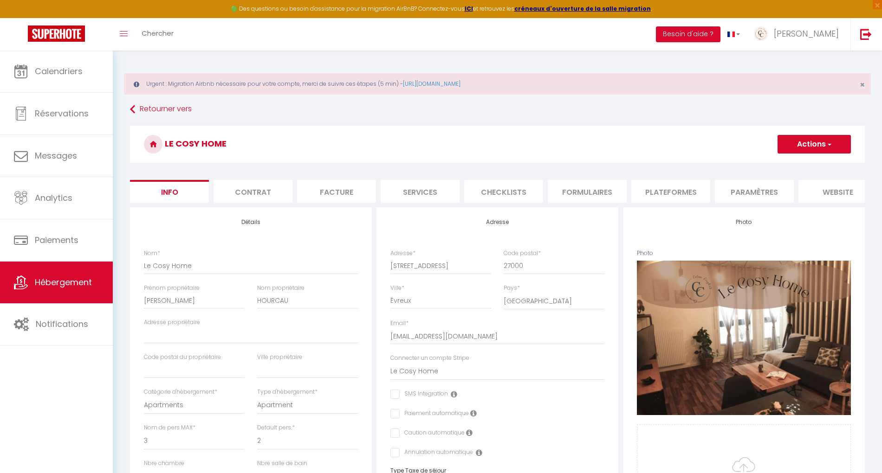
click at [650, 187] on li "Plateformes" at bounding box center [670, 191] width 79 height 23
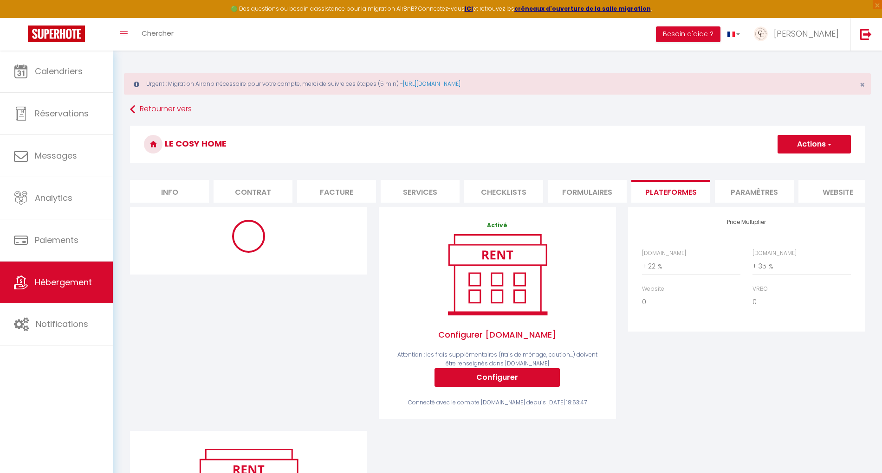
select select
select select "EUR"
select select
select select "18890-1293333400599107745"
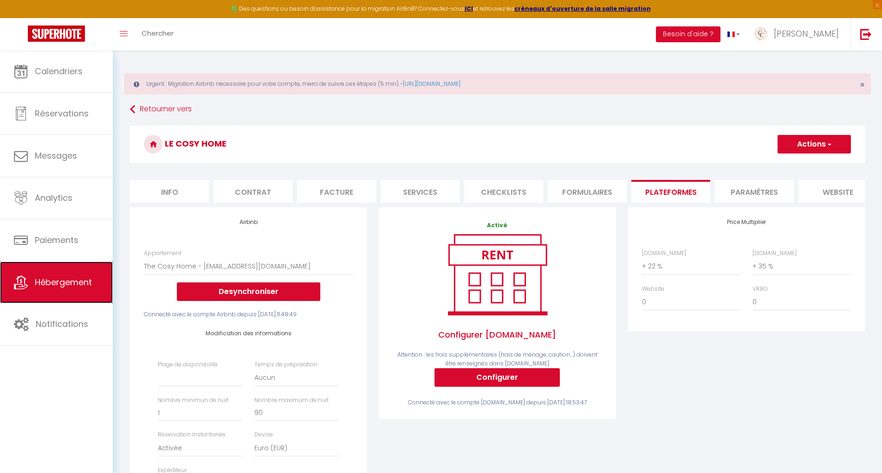
click at [82, 284] on span "Hébergement" at bounding box center [63, 283] width 57 height 12
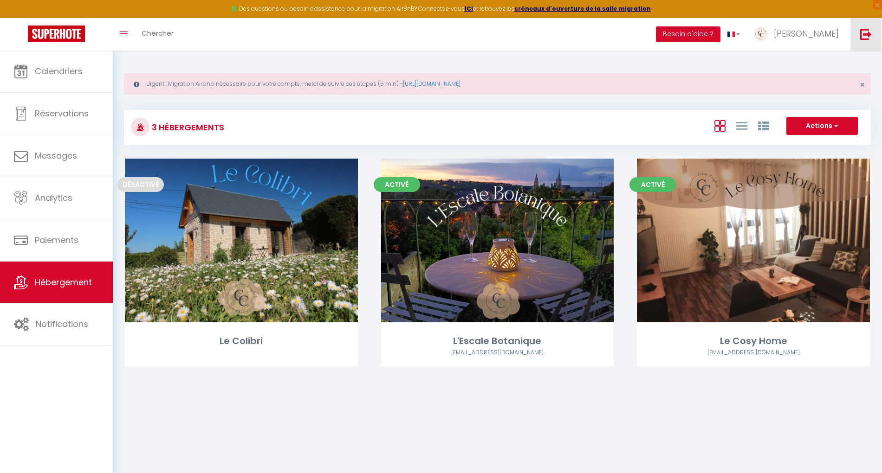
click at [862, 38] on img at bounding box center [866, 34] width 12 height 12
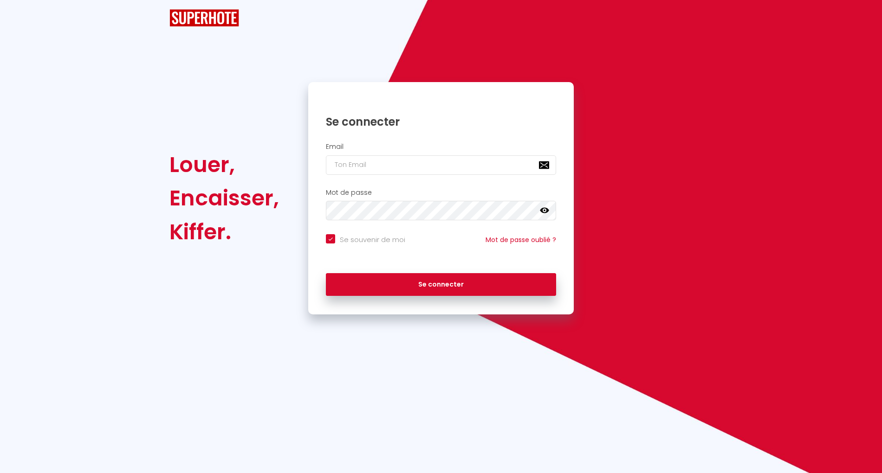
checkbox input "true"
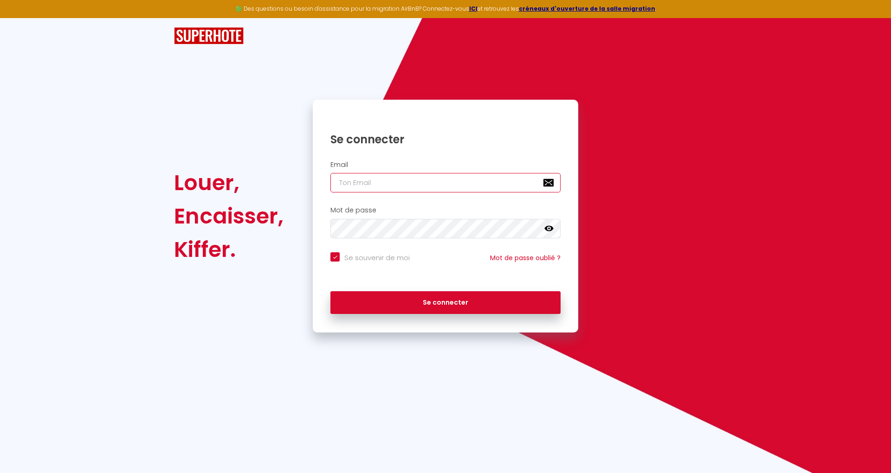
click at [405, 179] on input "email" at bounding box center [445, 182] width 230 height 19
paste input "[PERSON_NAME][EMAIL_ADDRESS][DOMAIN_NAME]"
type input "[PERSON_NAME][EMAIL_ADDRESS][DOMAIN_NAME]"
checkbox input "true"
type input "[PERSON_NAME][EMAIL_ADDRESS][DOMAIN_NAME]"
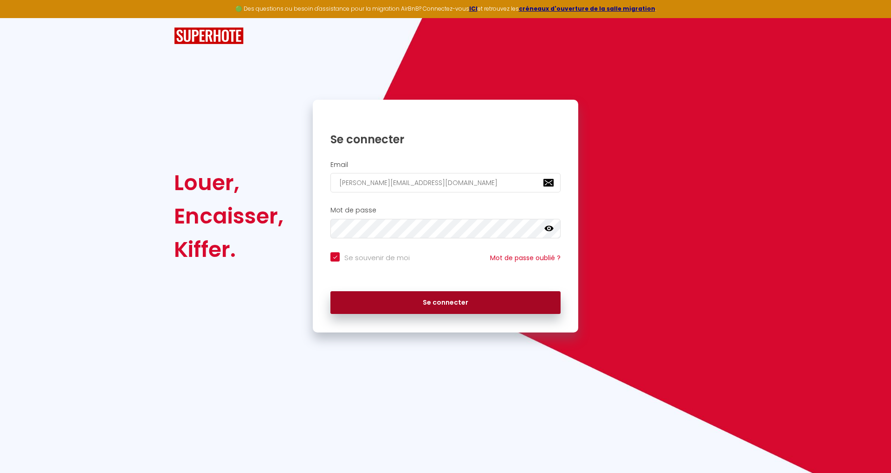
click at [504, 308] on button "Se connecter" at bounding box center [445, 302] width 230 height 23
checkbox input "true"
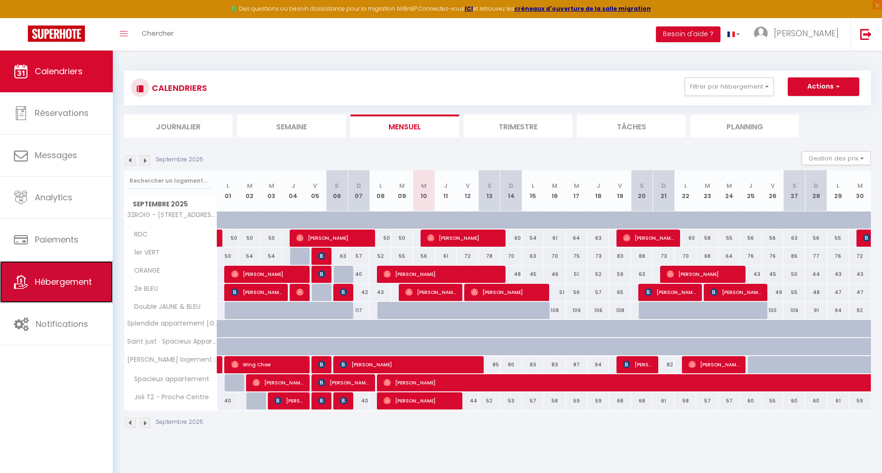
click at [57, 277] on span "Hébergement" at bounding box center [63, 282] width 57 height 12
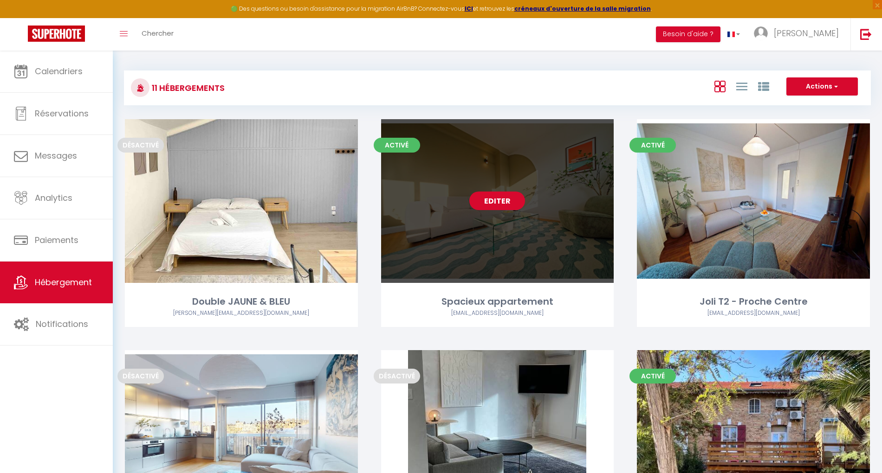
click at [499, 200] on link "Editer" at bounding box center [497, 201] width 56 height 19
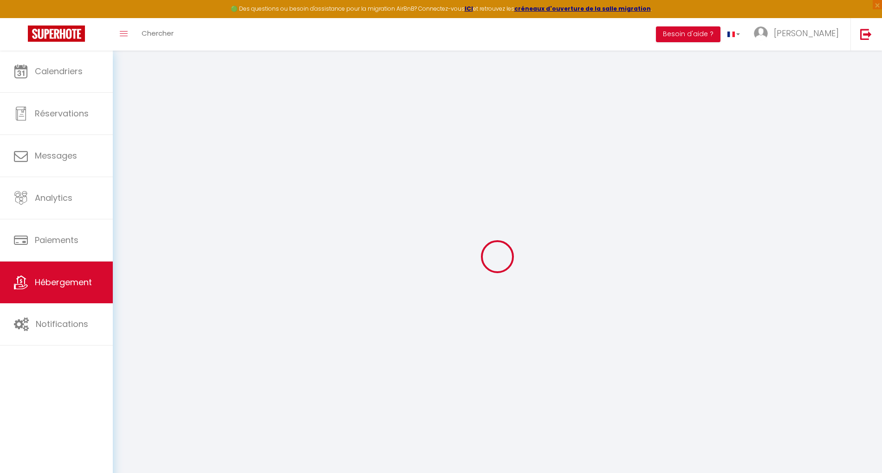
select select
checkbox input "false"
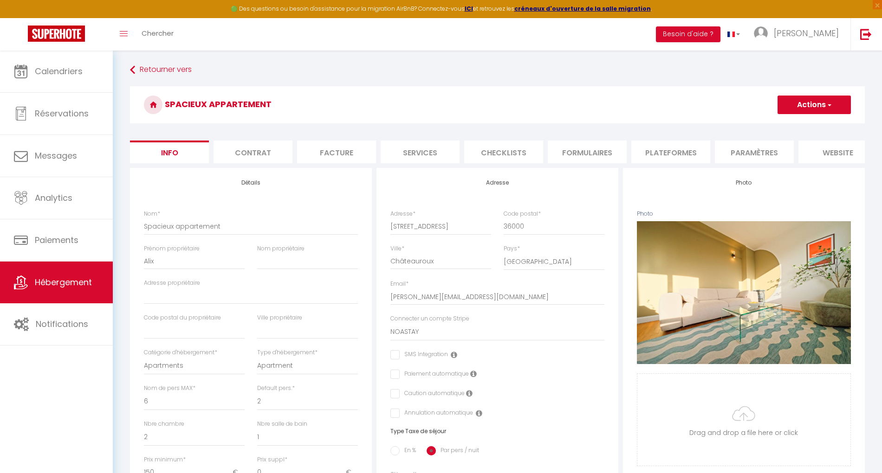
click at [750, 155] on li "Paramètres" at bounding box center [754, 152] width 79 height 23
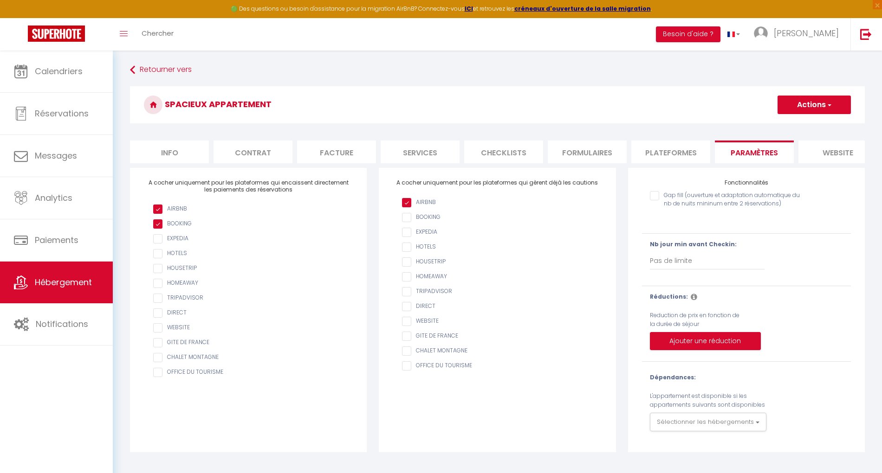
click at [676, 149] on li "Plateformes" at bounding box center [670, 152] width 79 height 23
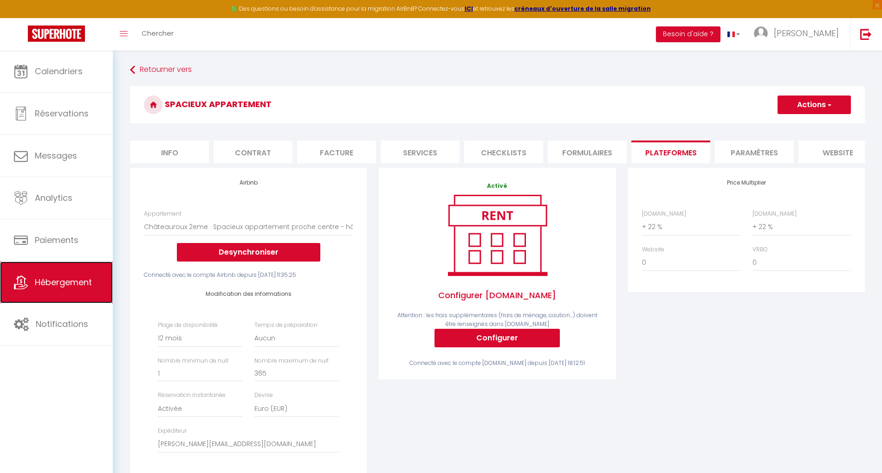
click at [58, 282] on span "Hébergement" at bounding box center [63, 283] width 57 height 12
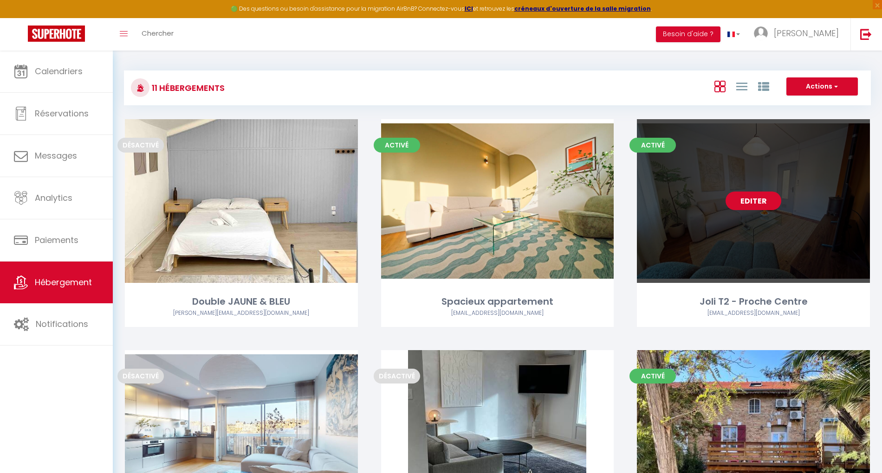
click at [761, 208] on link "Editer" at bounding box center [753, 201] width 56 height 19
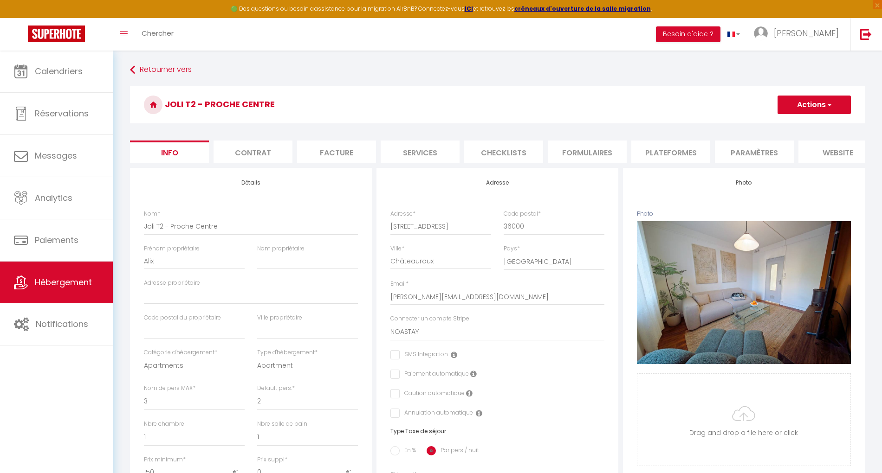
click at [695, 156] on li "Plateformes" at bounding box center [670, 152] width 79 height 23
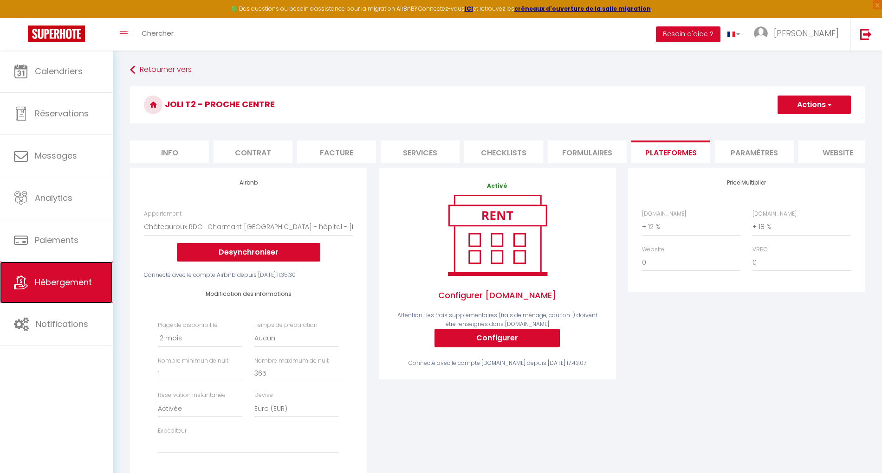
click at [83, 286] on span "Hébergement" at bounding box center [63, 283] width 57 height 12
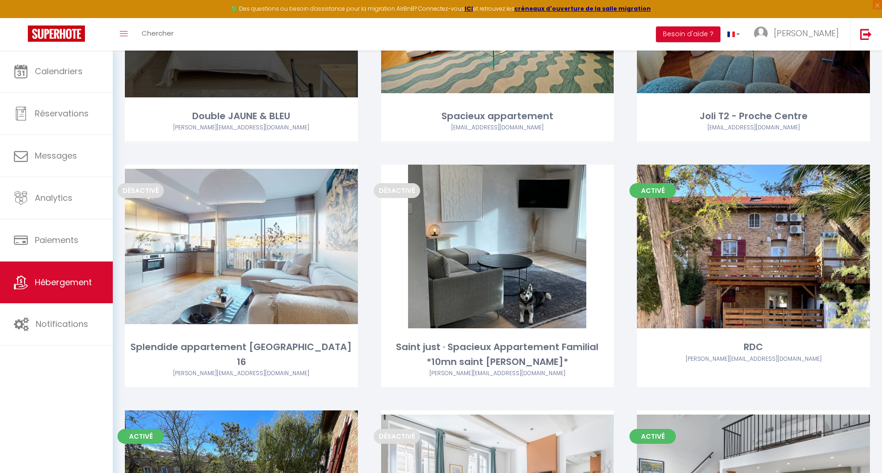
scroll to position [247, 0]
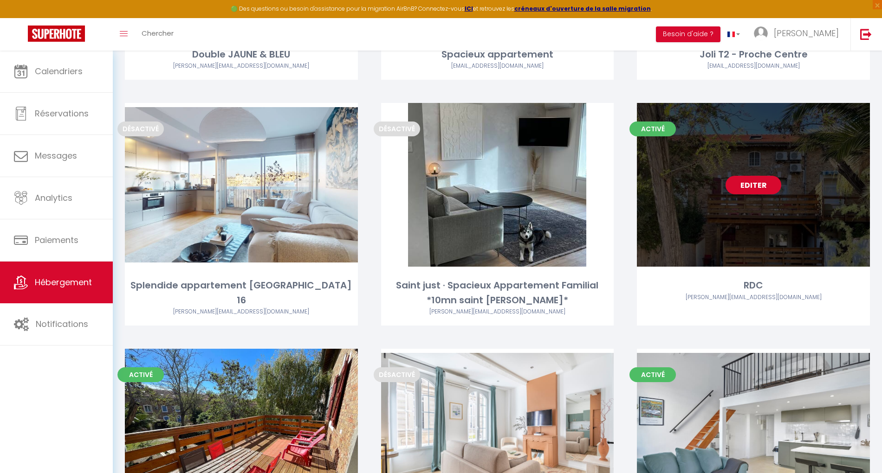
click at [756, 187] on link "Editer" at bounding box center [753, 185] width 56 height 19
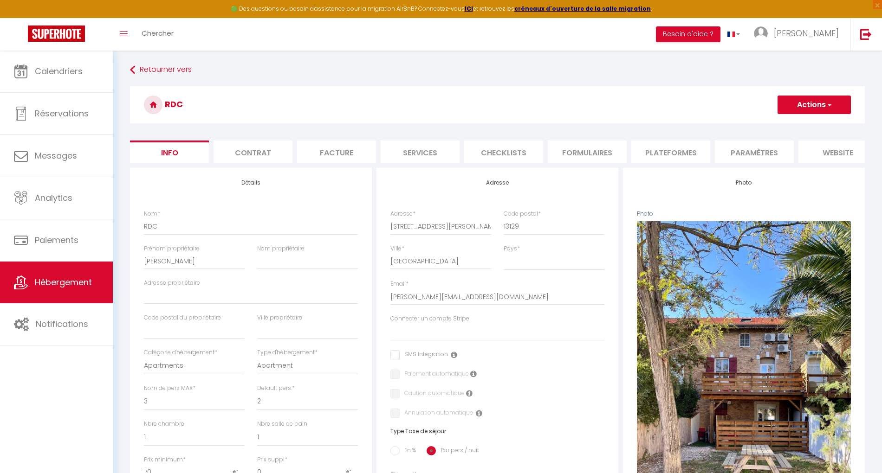
click at [741, 155] on li "Paramètres" at bounding box center [754, 152] width 79 height 23
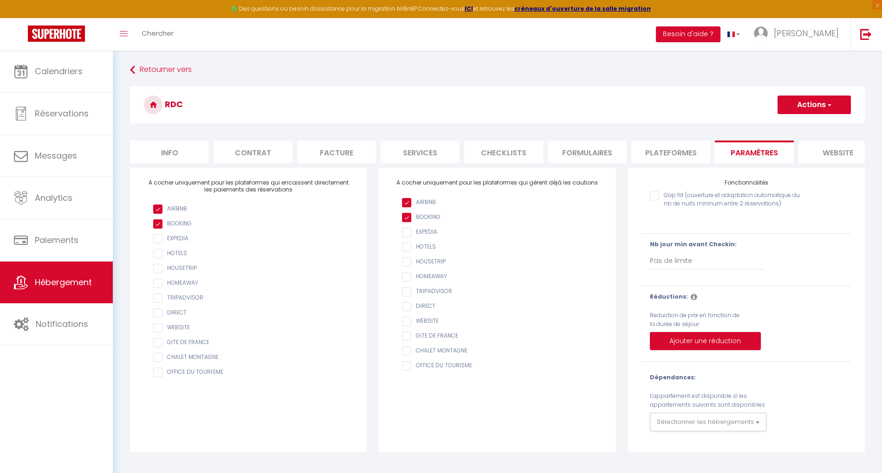
click at [690, 156] on li "Plateformes" at bounding box center [670, 152] width 79 height 23
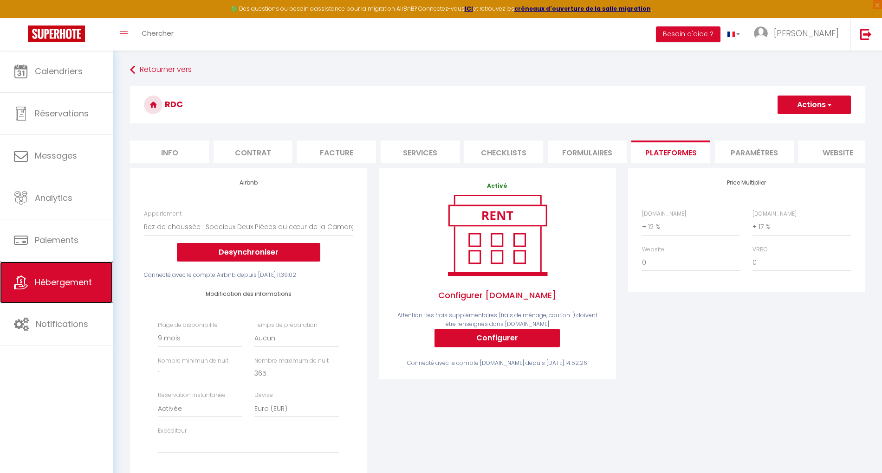
click at [48, 281] on span "Hébergement" at bounding box center [63, 283] width 57 height 12
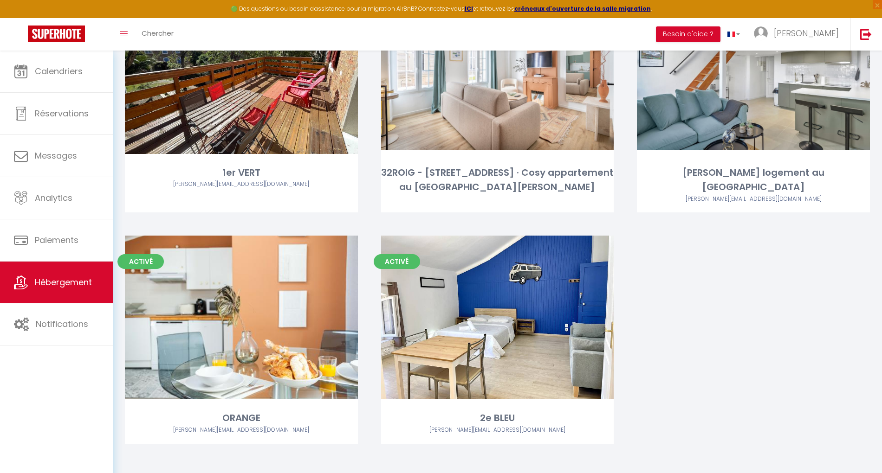
scroll to position [611, 0]
